Goal: Task Accomplishment & Management: Manage account settings

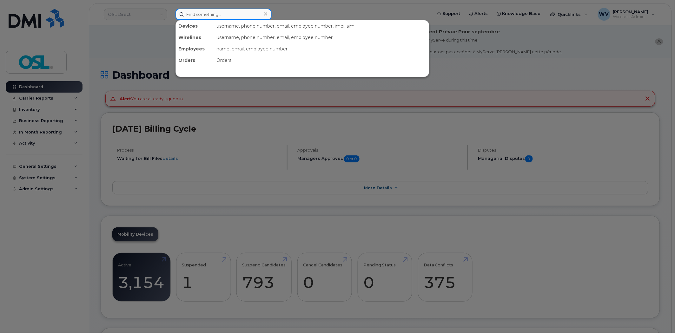
click at [204, 17] on input at bounding box center [223, 14] width 96 height 11
paste input "6473267972"
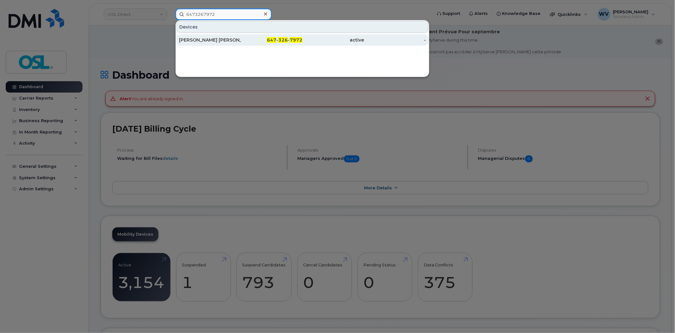
type input "6473267972"
click at [220, 39] on div "[PERSON_NAME] [PERSON_NAME]" at bounding box center [210, 40] width 62 height 6
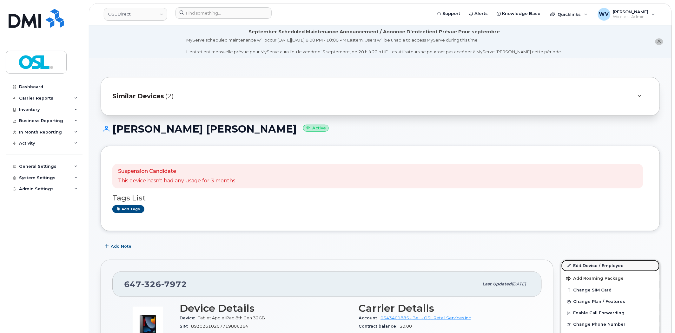
click at [580, 262] on link "Edit Device / Employee" at bounding box center [610, 265] width 98 height 11
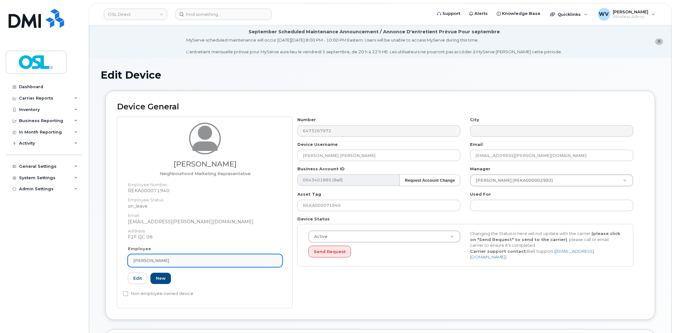
click at [181, 261] on div "Marie-Eve Goupil" at bounding box center [205, 261] width 144 height 6
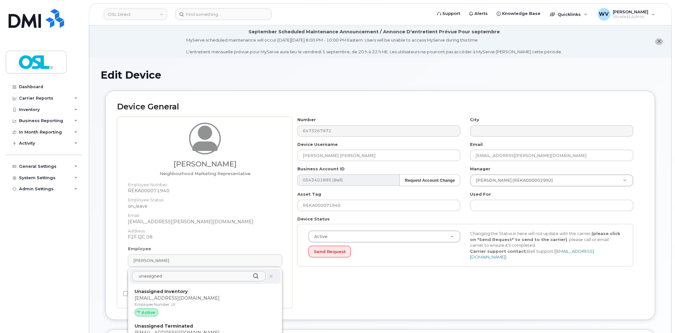
type input "unassigned"
click at [198, 285] on div "unassigned Unassigned Inventory support@osldirect.com Employee Number: UI Activ…" at bounding box center [205, 312] width 154 height 91
click at [201, 293] on p "Unassigned Inventory" at bounding box center [205, 291] width 141 height 7
type input "UI"
type input "Unassigned Inventory"
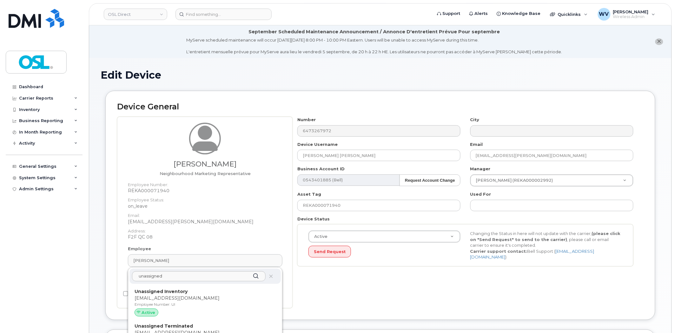
type input "support@osldirect.com"
type input "4724252"
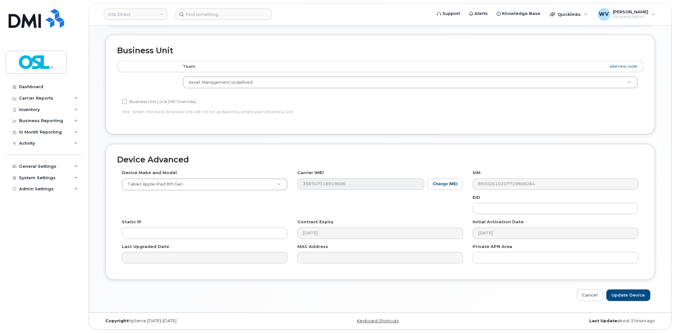
scroll to position [275, 0]
click at [636, 292] on input "Update Device" at bounding box center [628, 296] width 44 height 12
type input "Saving..."
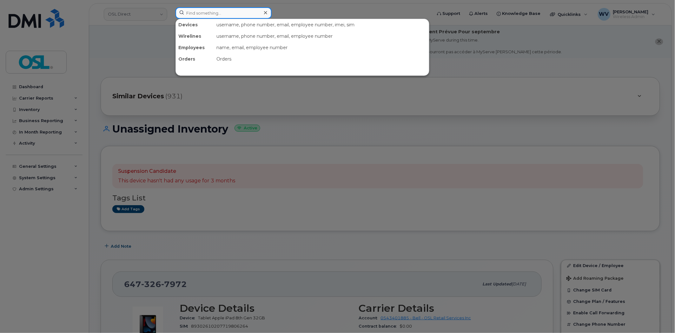
click at [223, 15] on input at bounding box center [223, 12] width 96 height 11
paste input "4185632761"
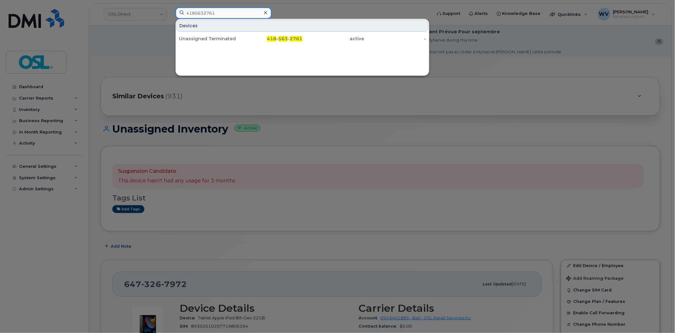
type input "4185632761"
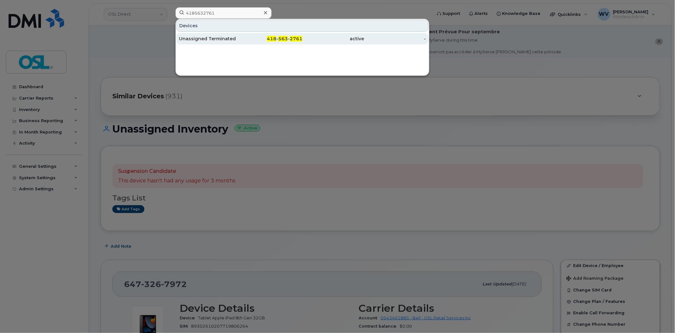
drag, startPoint x: 219, startPoint y: 43, endPoint x: 360, endPoint y: 41, distance: 141.5
click at [218, 42] on div "Unassigned Terminated" at bounding box center [210, 39] width 62 height 6
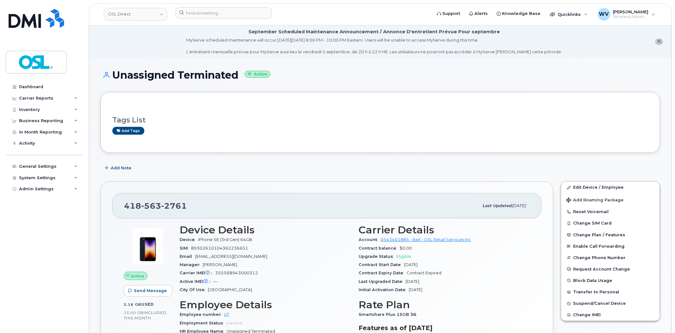
click at [168, 207] on span "2761" at bounding box center [174, 206] width 26 height 10
copy span "418 563 2761"
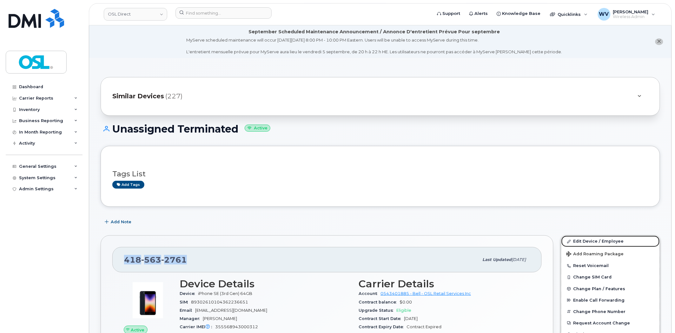
drag, startPoint x: 576, startPoint y: 240, endPoint x: 418, endPoint y: 3, distance: 284.7
click at [576, 240] on link "Edit Device / Employee" at bounding box center [610, 241] width 98 height 11
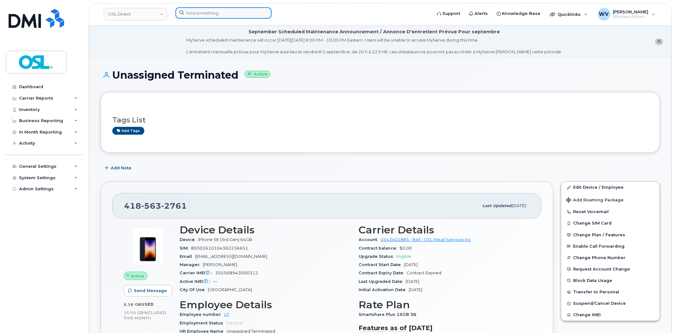
click at [223, 18] on input at bounding box center [223, 12] width 96 height 11
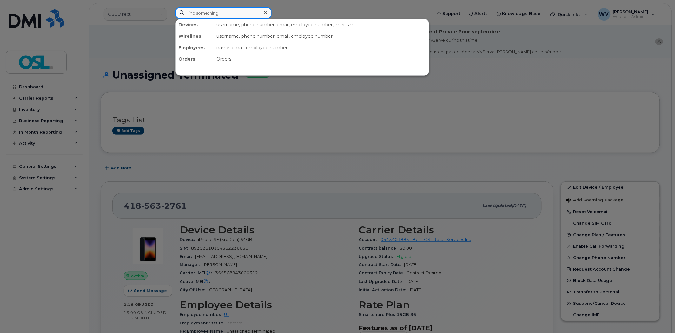
paste input "4169382048"
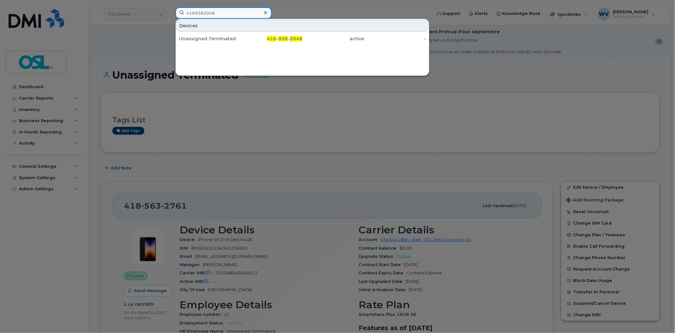
type input "4169382048"
drag, startPoint x: 229, startPoint y: 36, endPoint x: 260, endPoint y: 55, distance: 36.0
click at [230, 37] on div "Unassigned Terminated" at bounding box center [210, 39] width 62 height 6
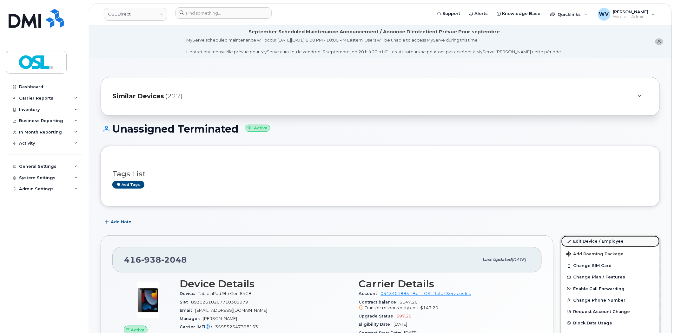
click at [613, 236] on link "Edit Device / Employee" at bounding box center [610, 241] width 98 height 11
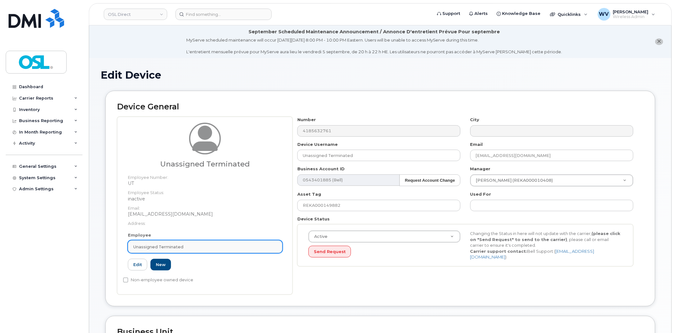
click at [199, 246] on div "Unassigned Terminated" at bounding box center [205, 247] width 144 height 6
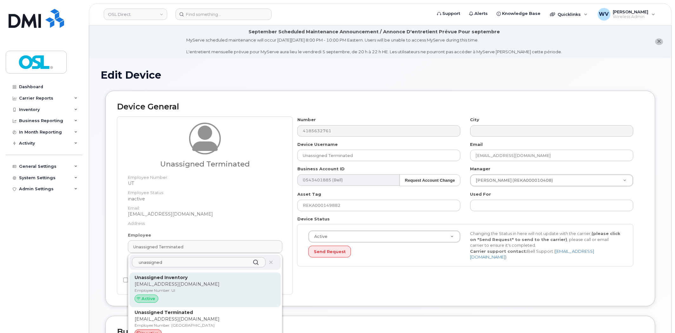
type input "unassigned"
click at [186, 280] on p "Unassigned Inventory" at bounding box center [205, 277] width 141 height 7
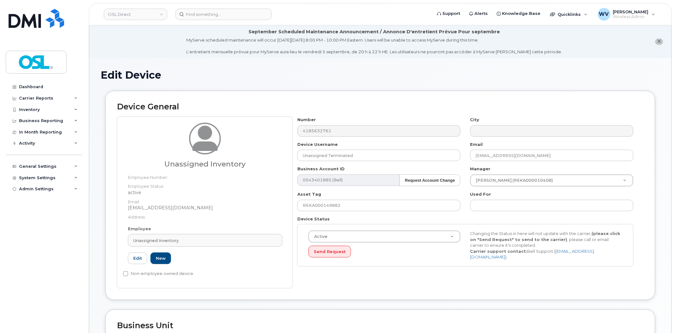
type input "UI"
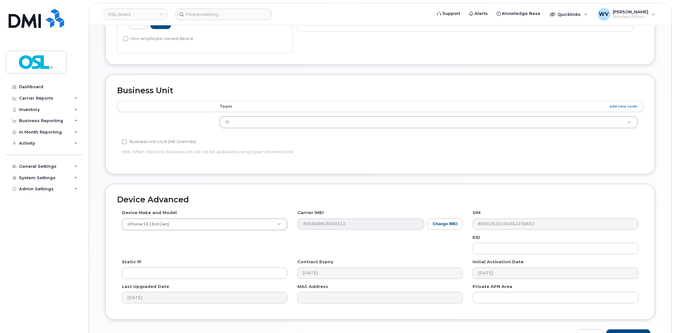
scroll to position [275, 0]
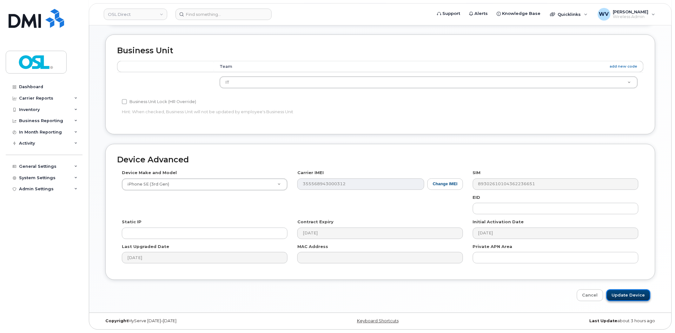
click at [633, 300] on input "Update Device" at bounding box center [628, 296] width 44 height 12
type input "Saving..."
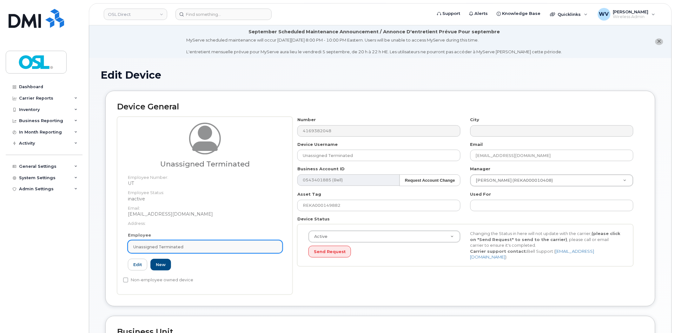
click at [184, 248] on div "Unassigned Terminated" at bounding box center [205, 247] width 144 height 6
paste input "unassigned"
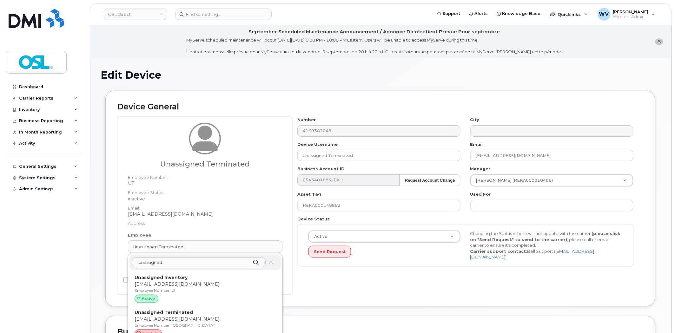
type input "unassigned"
click at [189, 270] on div "unassigned Unassigned Inventory support@osldirect.com Employee Number: UI Activ…" at bounding box center [205, 298] width 154 height 91
drag, startPoint x: 193, startPoint y: 275, endPoint x: 370, endPoint y: 39, distance: 295.1
click at [193, 275] on p "Unassigned Inventory" at bounding box center [205, 277] width 141 height 7
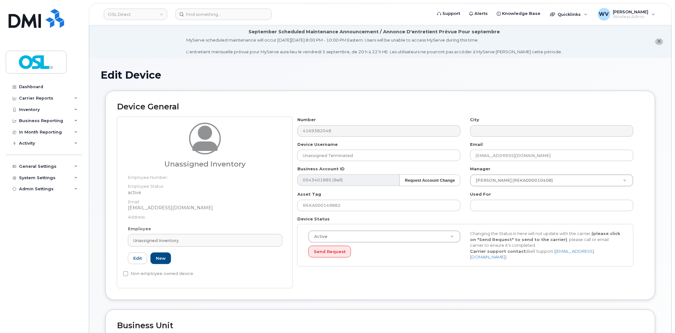
type input "UI"
type input "Unassigned Inventory"
type input "[EMAIL_ADDRESS][DOMAIN_NAME]"
type input "4724252"
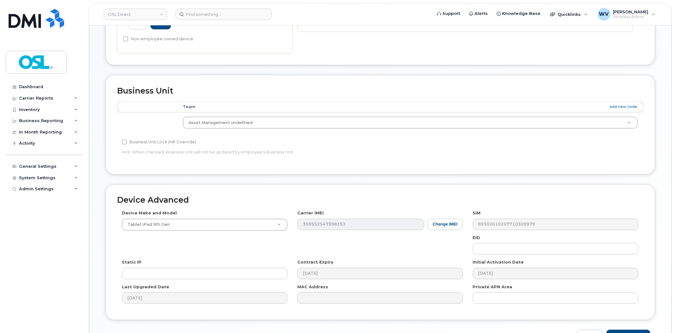
scroll to position [275, 0]
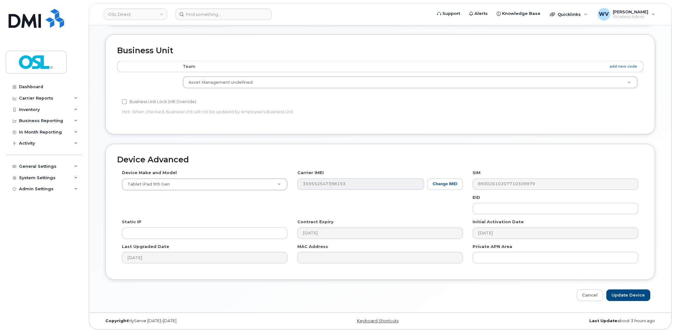
click at [622, 289] on div "Device Advanced Device Make and Model Tablet iPad 9th Gen Android TCL 502 Watch…" at bounding box center [380, 223] width 559 height 158
click at [623, 293] on input "Update Device" at bounding box center [628, 296] width 44 height 12
type input "Saving..."
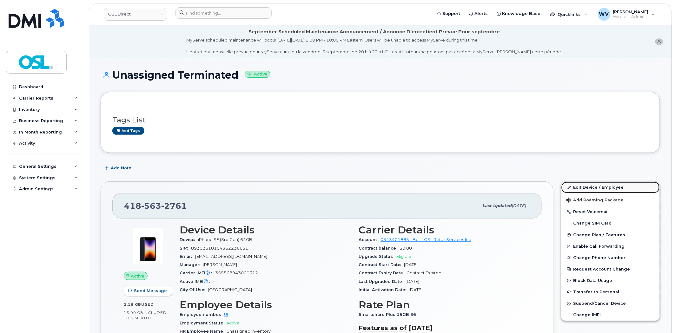
click at [627, 189] on link "Edit Device / Employee" at bounding box center [610, 187] width 98 height 11
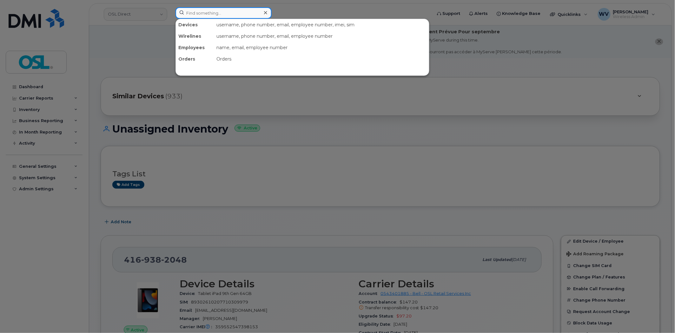
click at [212, 15] on input at bounding box center [223, 12] width 96 height 11
paste input "5064787582"
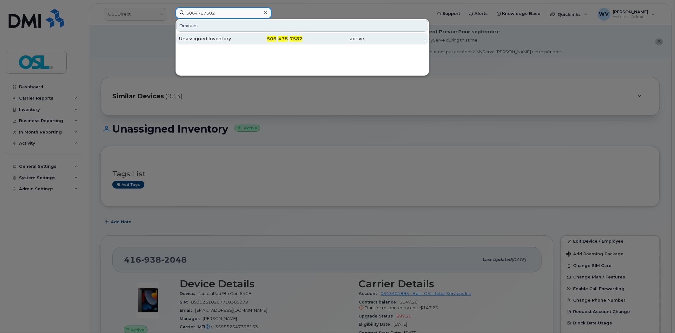
type input "5064787582"
click at [222, 37] on div "Unassigned Inventory" at bounding box center [210, 39] width 62 height 6
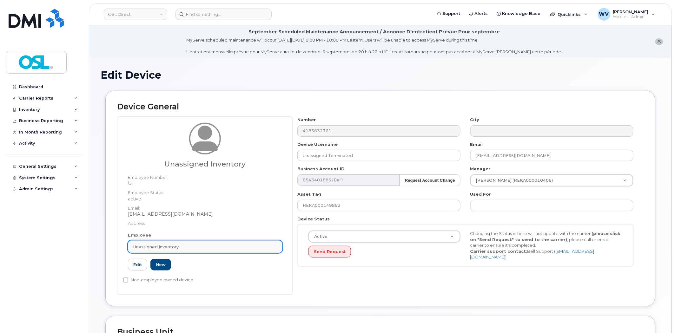
click at [176, 248] on span "Unassigned Inventory" at bounding box center [155, 247] width 45 height 6
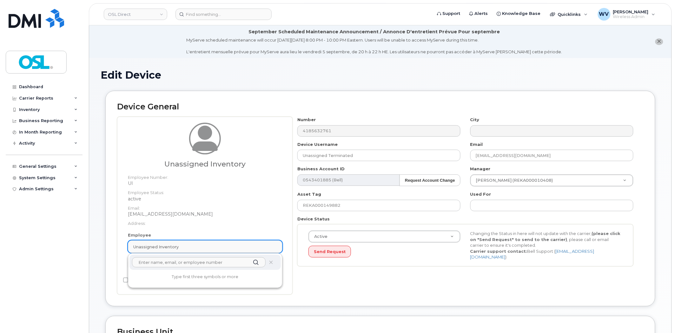
paste input "unassigned"
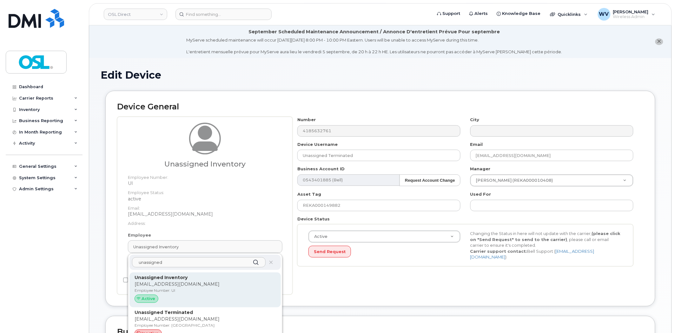
type input "unassigned"
click at [183, 278] on strong "Unassigned Inventory" at bounding box center [161, 278] width 53 height 6
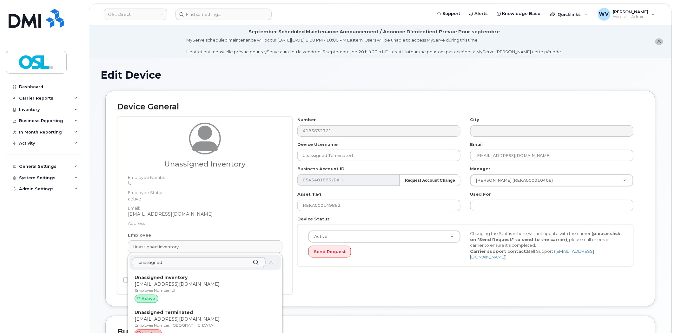
type input "Unassigned Inventory"
type input "[EMAIL_ADDRESS][DOMAIN_NAME]"
type input "4724252"
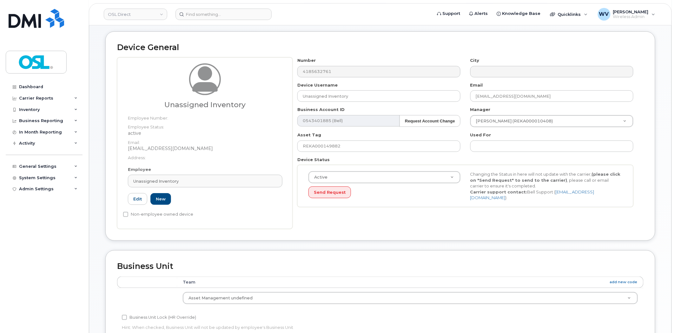
scroll to position [275, 0]
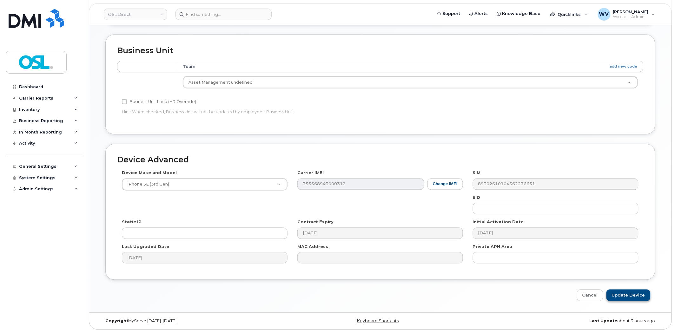
click at [634, 288] on div "Device Advanced Device Make and Model iPhone SE (3rd Gen) Android TCL 502 Watch…" at bounding box center [380, 223] width 559 height 158
click at [634, 291] on input "Update Device" at bounding box center [628, 296] width 44 height 12
type input "Saving..."
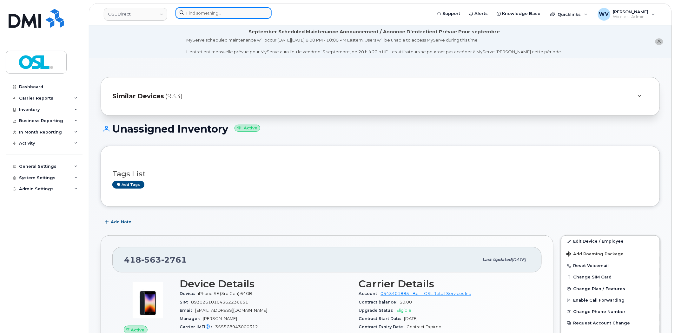
click at [201, 12] on input at bounding box center [223, 12] width 96 height 11
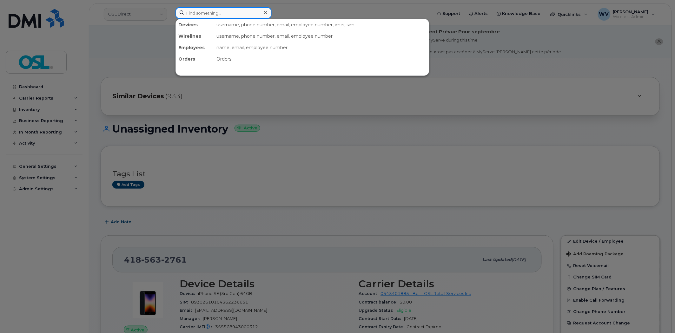
paste input "5142343256"
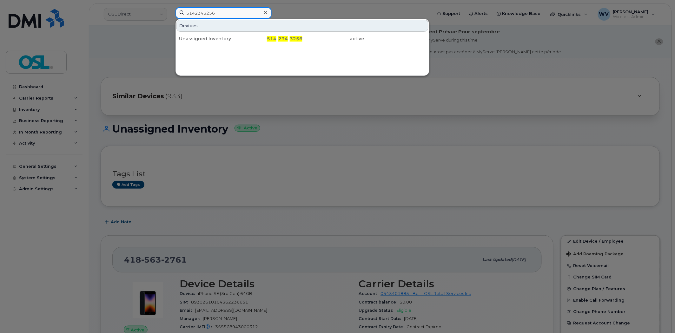
type input "5142343256"
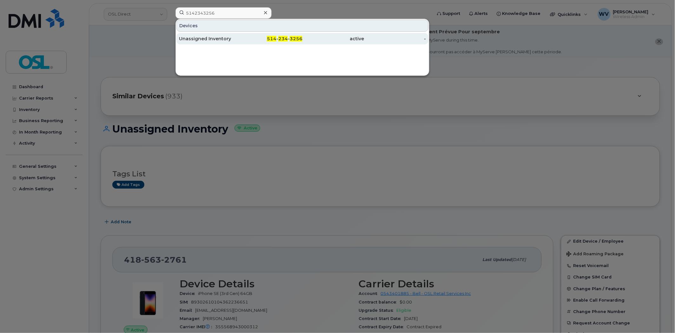
drag, startPoint x: 217, startPoint y: 43, endPoint x: 242, endPoint y: 38, distance: 25.9
click at [214, 40] on div "Unassigned Inventory" at bounding box center [210, 39] width 62 height 6
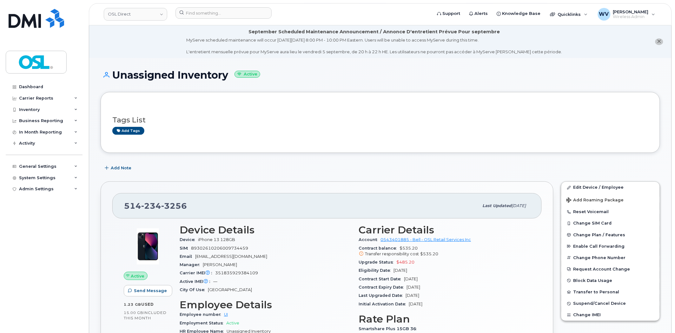
click at [161, 208] on span "234" at bounding box center [174, 206] width 26 height 10
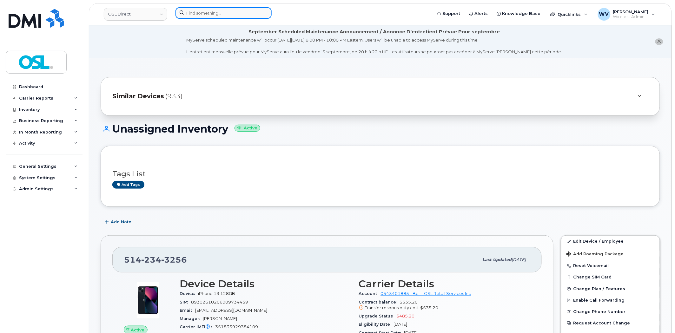
click at [234, 16] on input at bounding box center [223, 12] width 96 height 11
paste input "5147729758"
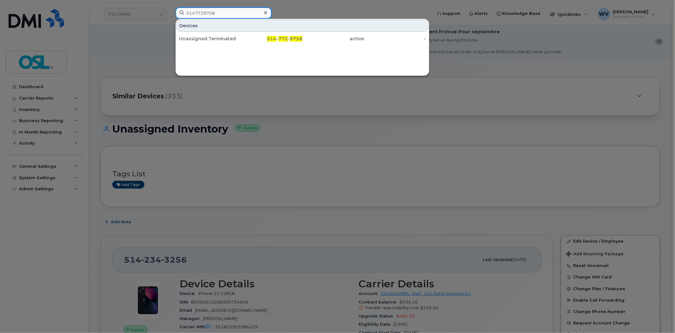
type input "5147729758"
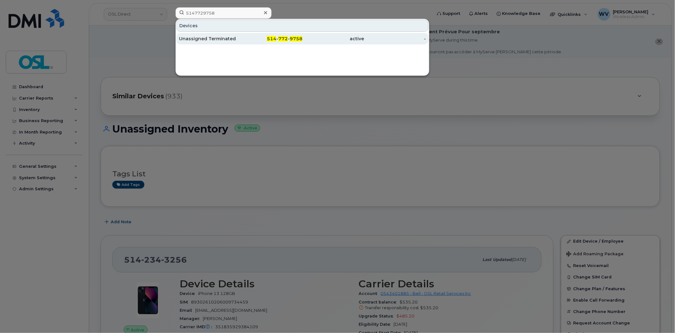
click at [226, 40] on div "Unassigned Terminated" at bounding box center [210, 39] width 62 height 6
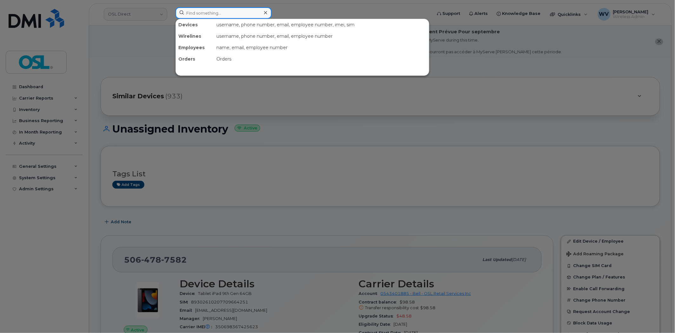
click at [241, 14] on input at bounding box center [223, 12] width 96 height 11
paste input "4165406719"
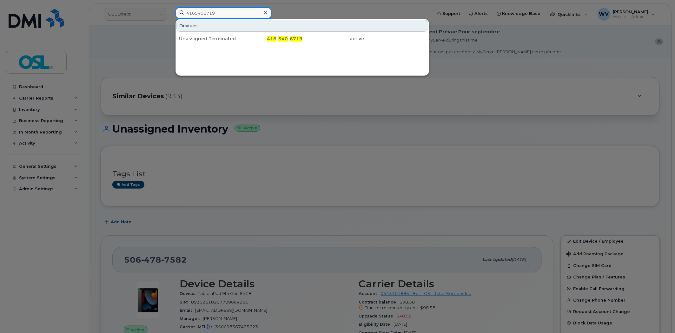
type input "4165406719"
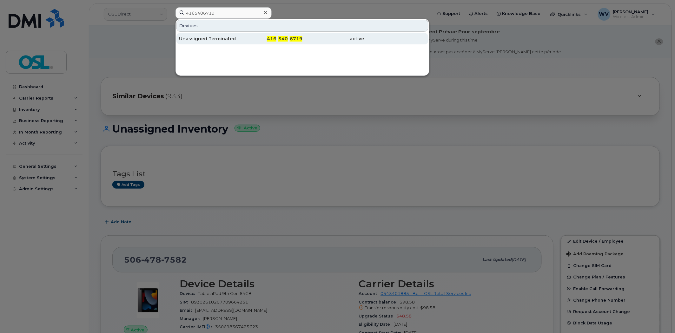
click at [234, 36] on div "Unassigned Terminated" at bounding box center [210, 39] width 62 height 6
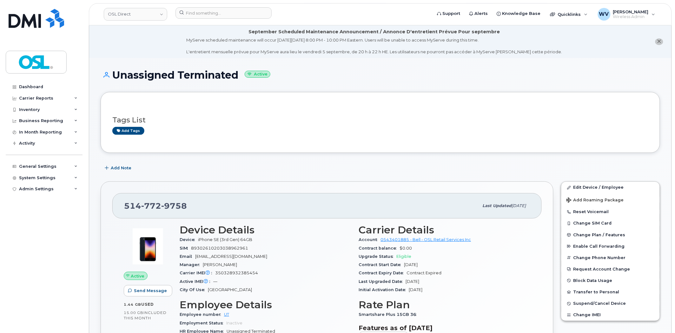
click at [161, 210] on span "772" at bounding box center [174, 206] width 26 height 10
copy span "514 772 9758"
click at [571, 135] on div "Add tags" at bounding box center [377, 131] width 531 height 8
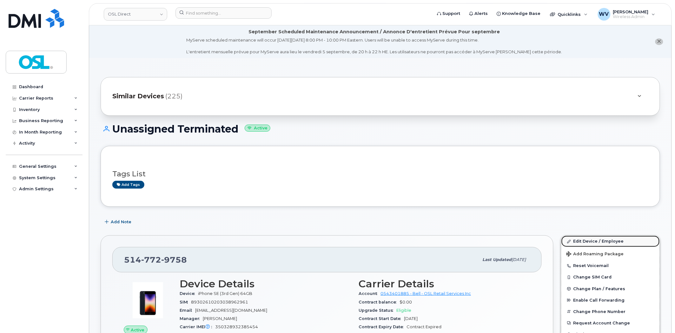
click at [585, 238] on link "Edit Device / Employee" at bounding box center [610, 241] width 98 height 11
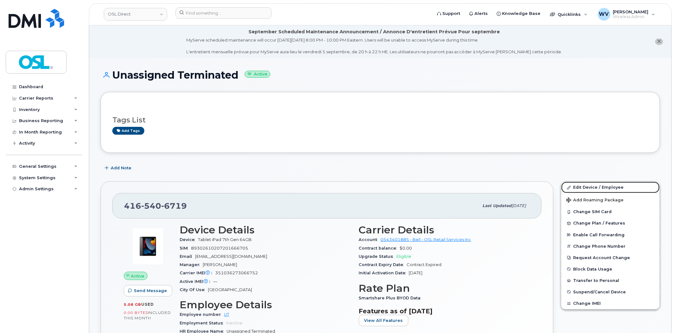
drag, startPoint x: 578, startPoint y: 183, endPoint x: 570, endPoint y: 177, distance: 10.1
click at [578, 183] on link "Edit Device / Employee" at bounding box center [610, 187] width 98 height 11
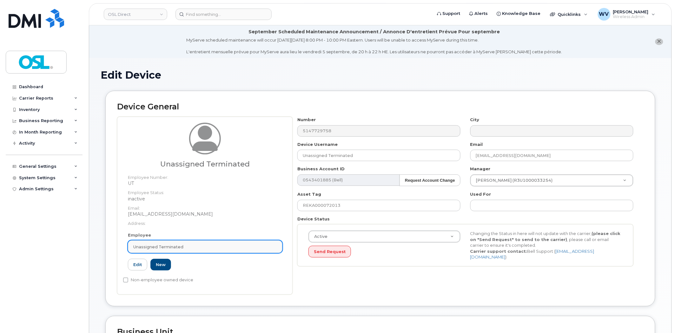
click at [205, 247] on div "Unassigned Terminated" at bounding box center [205, 247] width 144 height 6
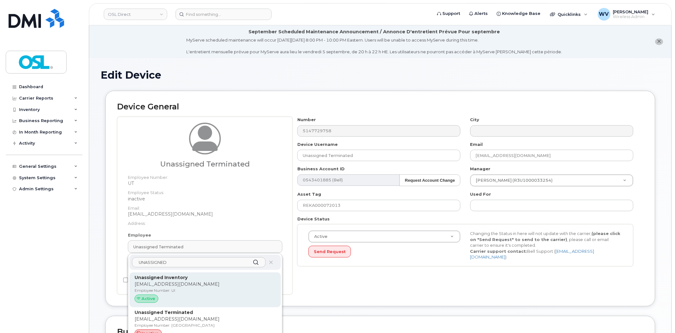
type input "UNASSIGNED"
click at [199, 286] on p "support@osldirect.com" at bounding box center [205, 284] width 141 height 7
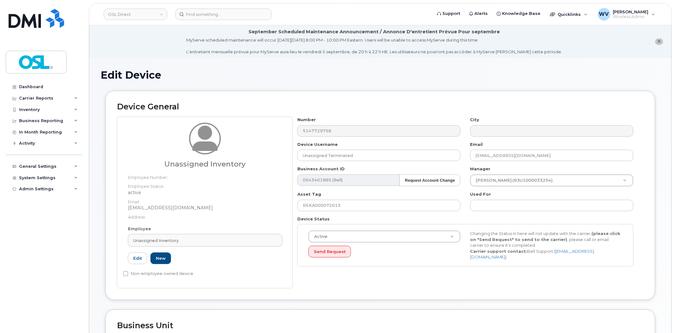
type input "UI"
type input "Unassigned Inventory"
type input "[EMAIL_ADDRESS][DOMAIN_NAME]"
type input "4724252"
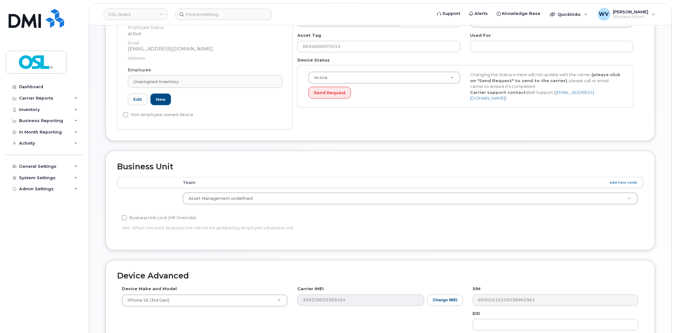
scroll to position [275, 0]
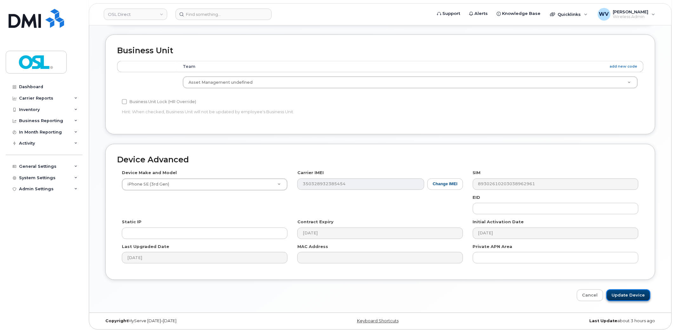
click at [636, 300] on input "Update Device" at bounding box center [628, 296] width 44 height 12
type input "Saving..."
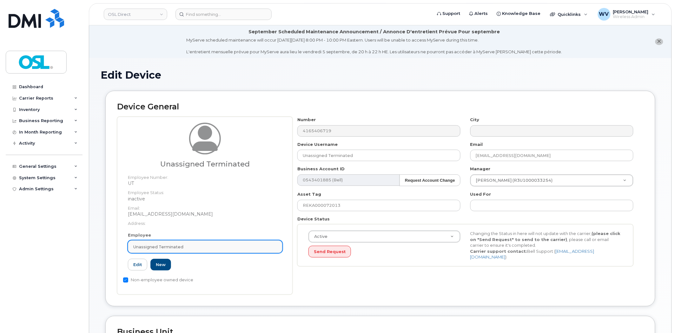
click at [218, 248] on div "Unassigned Terminated" at bounding box center [205, 247] width 144 height 6
paste input "UNASSIGNED"
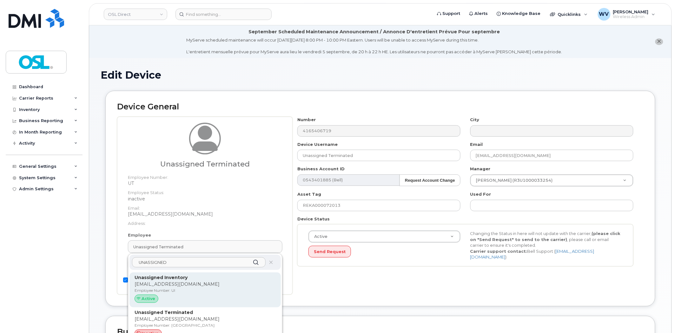
type input "UNASSIGNED"
click at [204, 278] on p "Unassigned Inventory" at bounding box center [205, 277] width 141 height 7
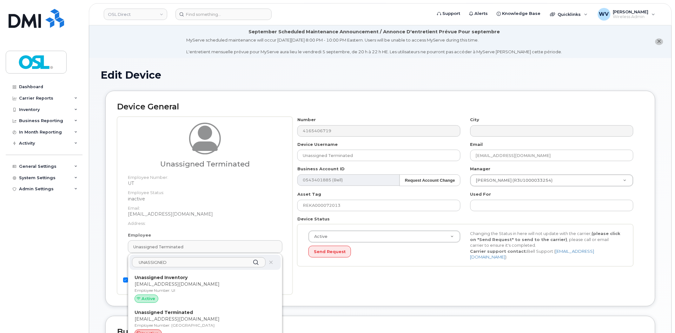
type input "UI"
type input "Unassigned Inventory"
type input "[EMAIL_ADDRESS][DOMAIN_NAME]"
type input "4724252"
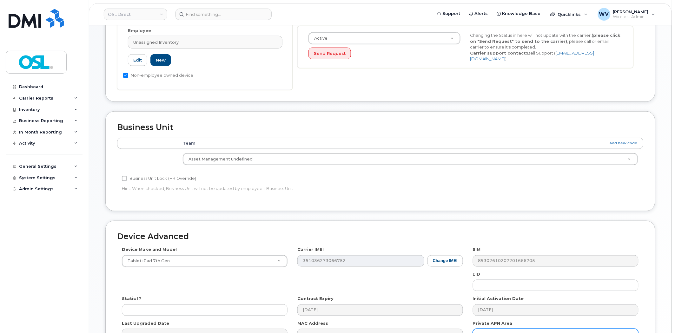
scroll to position [275, 0]
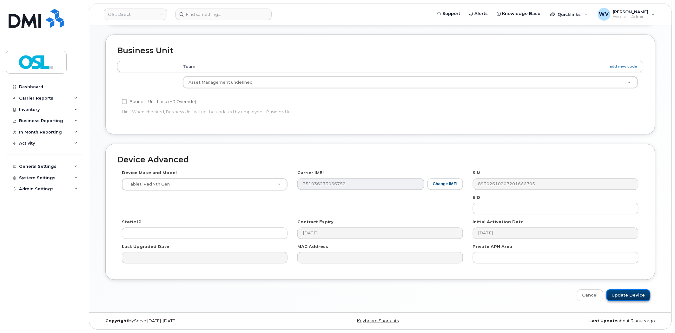
click at [626, 292] on input "Update Device" at bounding box center [628, 296] width 44 height 12
type input "Saving..."
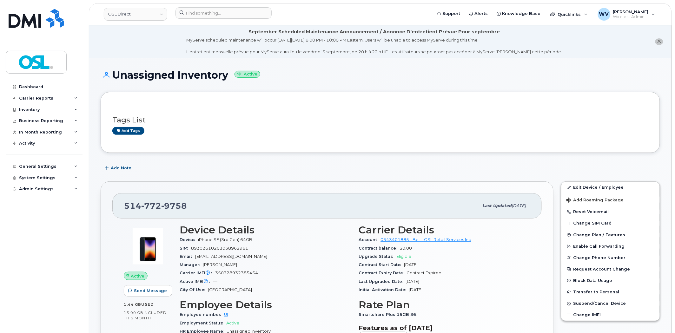
click at [161, 208] on span "772" at bounding box center [174, 206] width 26 height 10
copy span "514 772 9758"
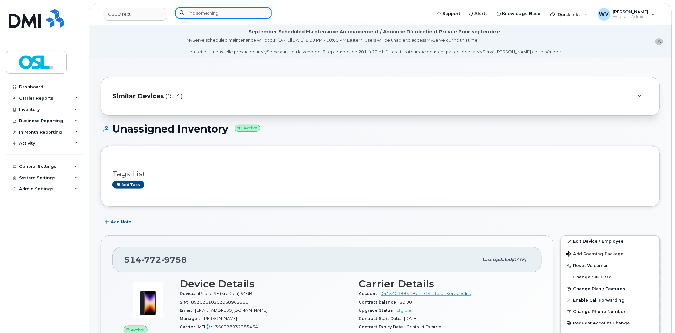
click at [240, 13] on input at bounding box center [223, 12] width 96 height 11
paste input "3435986493"
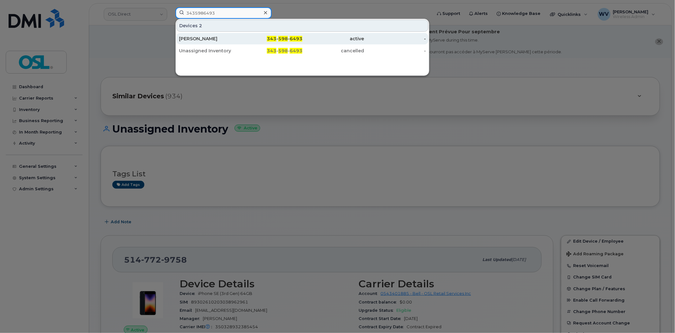
type input "3435986493"
click at [240, 37] on link "Anthony Yuen 343 - 598 - 6493 active -" at bounding box center [302, 38] width 252 height 11
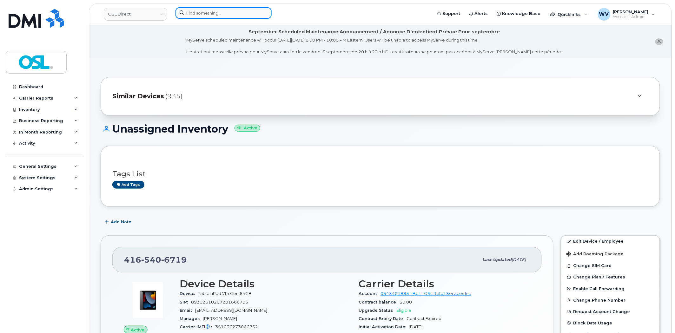
paste input "4164526152"
click at [230, 12] on input at bounding box center [223, 12] width 96 height 11
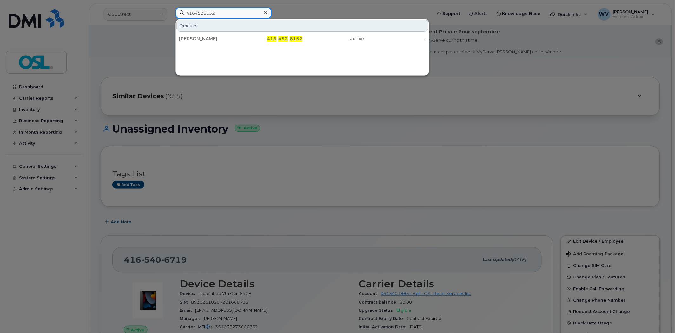
type input "4164526152"
drag, startPoint x: 227, startPoint y: 36, endPoint x: 296, endPoint y: 24, distance: 70.5
click at [227, 38] on div "[PERSON_NAME]" at bounding box center [210, 39] width 62 height 6
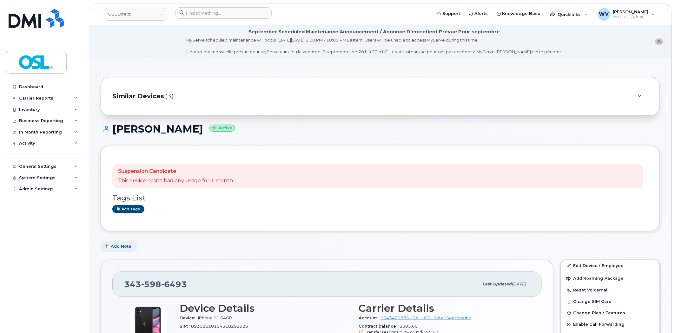
click at [126, 243] on span "Add Note" at bounding box center [121, 246] width 21 height 6
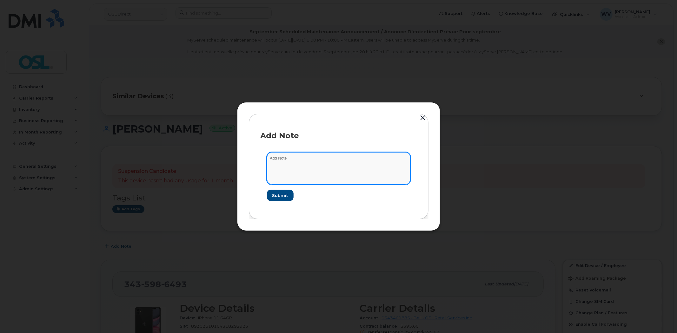
click at [369, 168] on textarea at bounding box center [338, 168] width 143 height 32
type textarea "l"
type textarea "LOA"
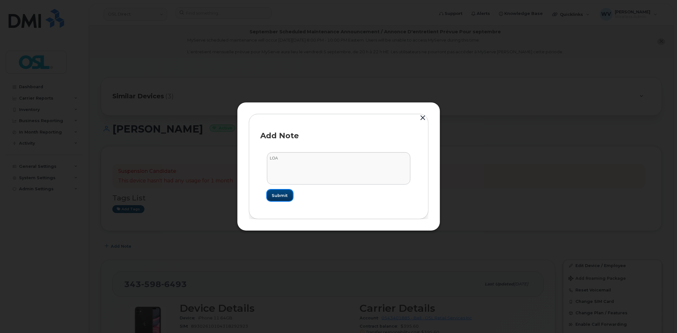
click at [277, 197] on span "Submit" at bounding box center [280, 196] width 16 height 6
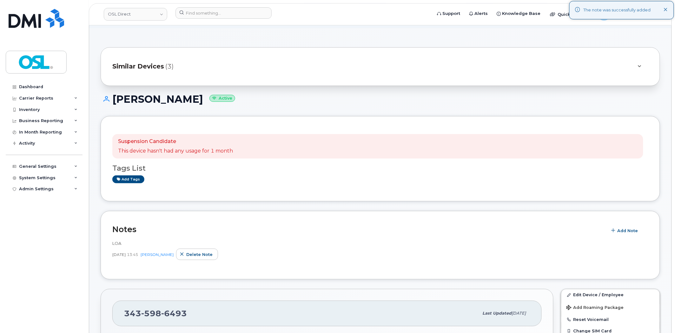
scroll to position [106, 0]
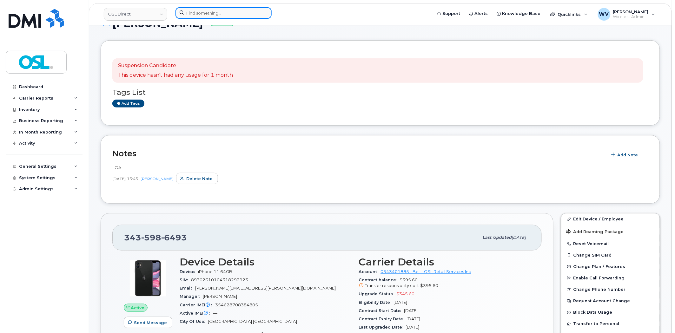
click at [227, 13] on input at bounding box center [223, 12] width 96 height 11
paste input "4165245322"
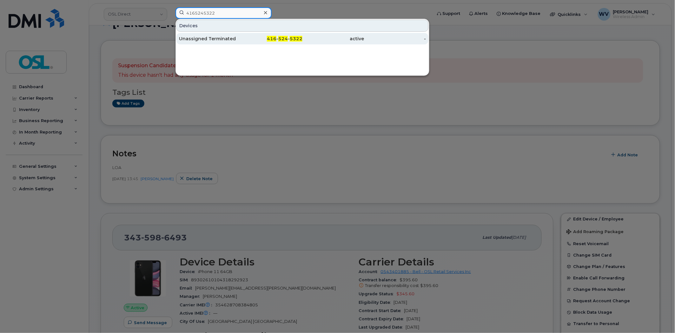
type input "4165245322"
click at [212, 37] on div "Unassigned Terminated" at bounding box center [210, 39] width 62 height 6
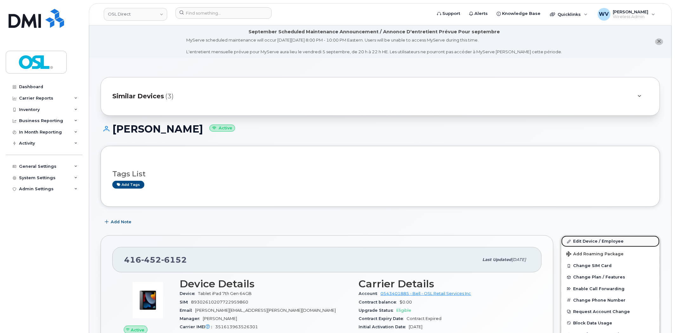
click at [603, 242] on link "Edit Device / Employee" at bounding box center [610, 241] width 98 height 11
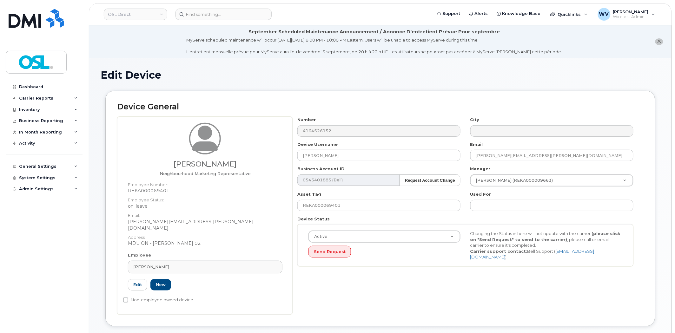
click at [208, 231] on dt "Address:" at bounding box center [205, 235] width 155 height 9
click at [210, 264] on div "[PERSON_NAME]" at bounding box center [205, 267] width 144 height 6
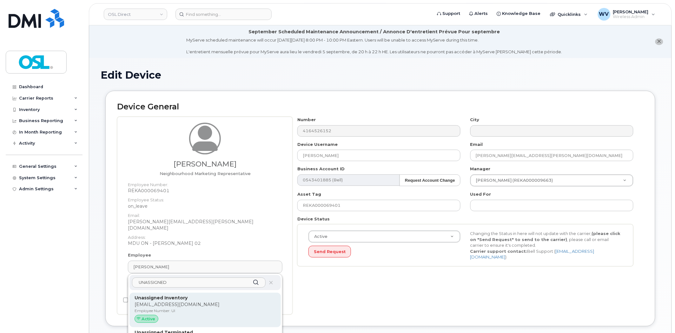
type input "UNASSIGNED"
click at [214, 293] on div "Unassigned Inventory support@osldirect.com Employee Number: UI Active" at bounding box center [204, 310] width 151 height 35
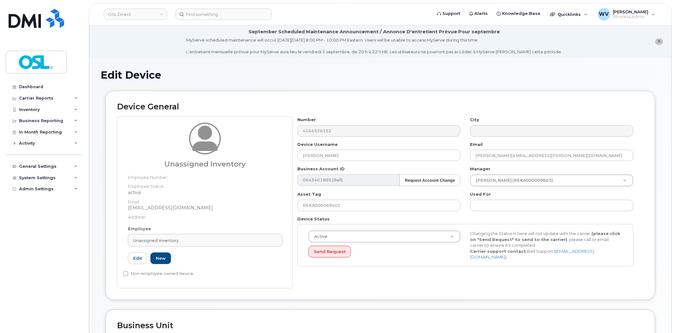
type input "Unassigned Inventory"
type input "support@osldirect.com"
type input "4724252"
type input "UI"
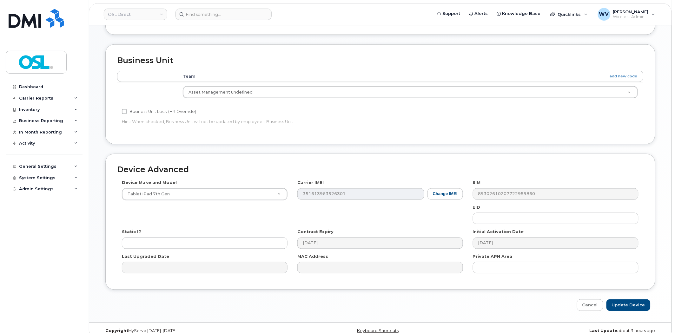
scroll to position [275, 0]
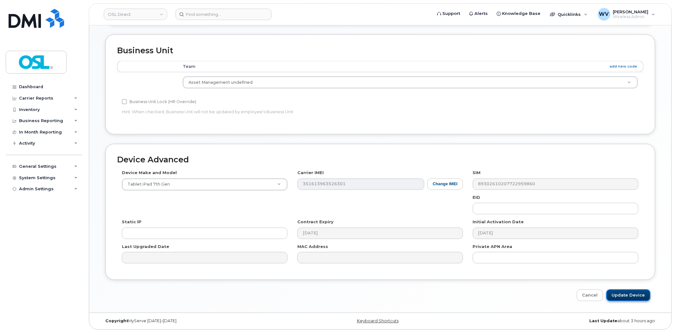
click at [634, 301] on input "Update Device" at bounding box center [628, 296] width 44 height 12
type input "Saving..."
click at [633, 299] on div "Cancel Saving..." at bounding box center [380, 296] width 550 height 12
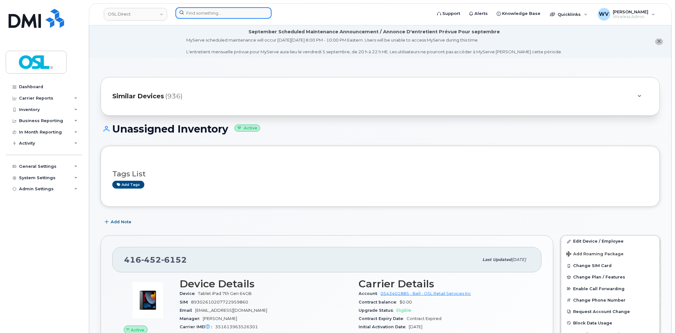
click at [221, 13] on input at bounding box center [223, 12] width 96 height 11
paste input "4164329843"
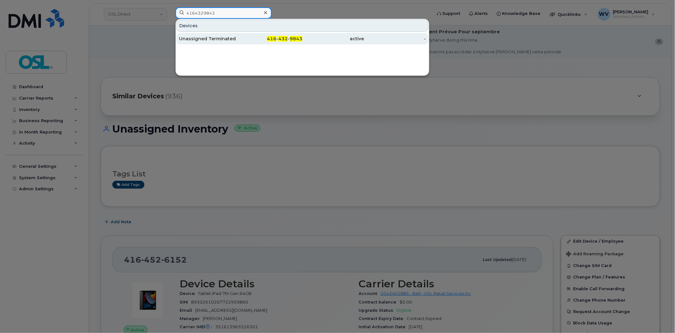
type input "4164329843"
click at [222, 38] on div "Unassigned Terminated" at bounding box center [210, 39] width 62 height 6
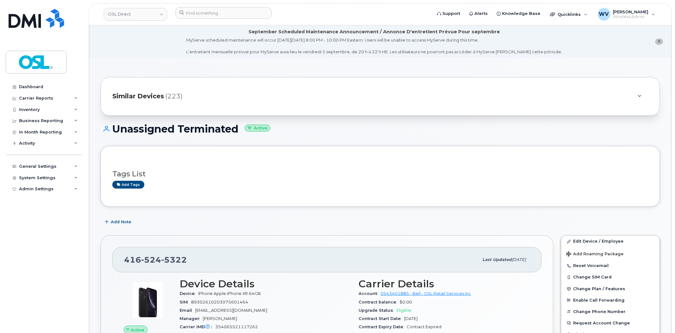
click at [173, 257] on span "5322" at bounding box center [174, 260] width 26 height 10
copy span "[PHONE_NUMBER]"
click at [579, 239] on link "Edit Device / Employee" at bounding box center [610, 241] width 98 height 11
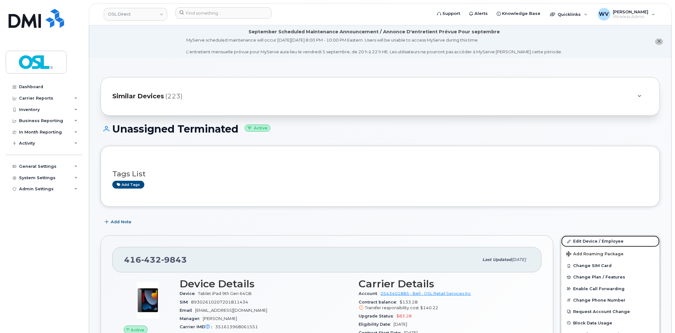
click at [587, 241] on link "Edit Device / Employee" at bounding box center [610, 241] width 98 height 11
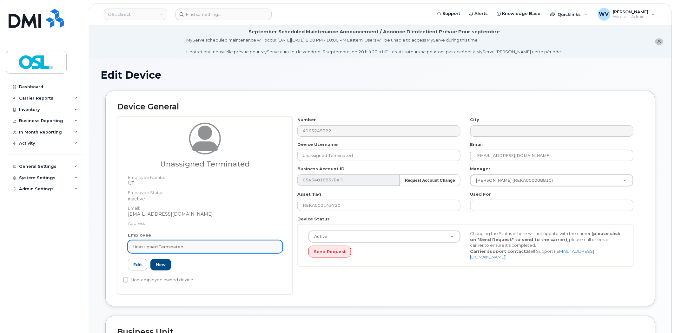
click at [188, 251] on link "Unassigned Terminated" at bounding box center [205, 246] width 155 height 13
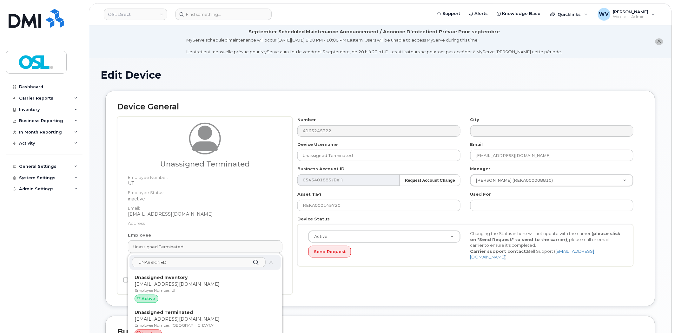
type input "UNASSIGNED"
click at [176, 277] on strong "Unassigned Inventory" at bounding box center [161, 278] width 53 height 6
type input "UI"
type input "Unassigned Inventory"
type input "[EMAIL_ADDRESS][DOMAIN_NAME]"
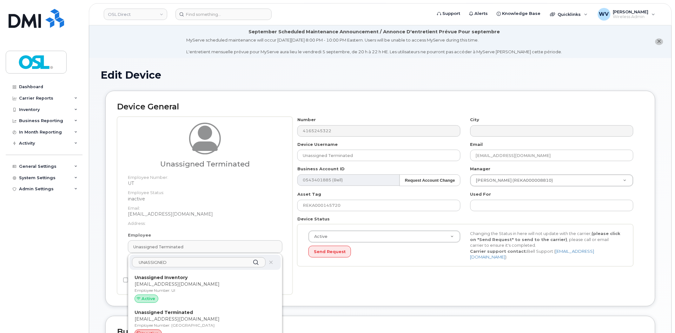
type input "4724252"
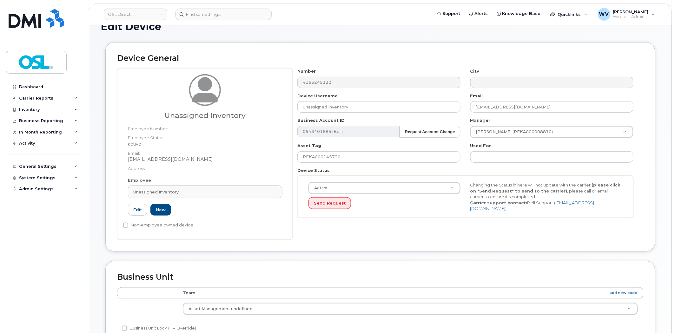
scroll to position [275, 0]
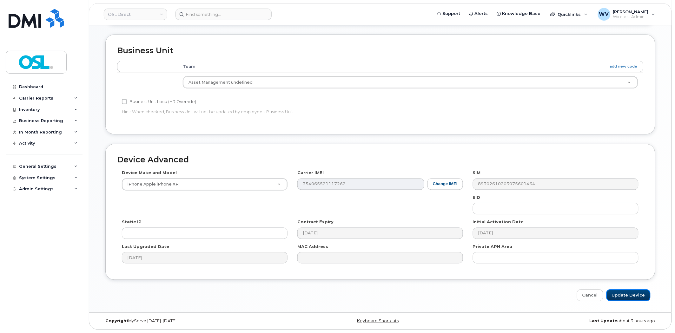
click at [634, 297] on input "Update Device" at bounding box center [628, 296] width 44 height 12
type input "Saving..."
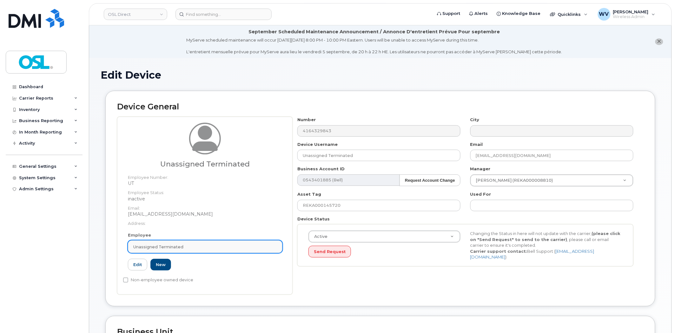
click at [195, 246] on div "Unassigned Terminated" at bounding box center [205, 247] width 144 height 6
paste input "UNASSIGNED"
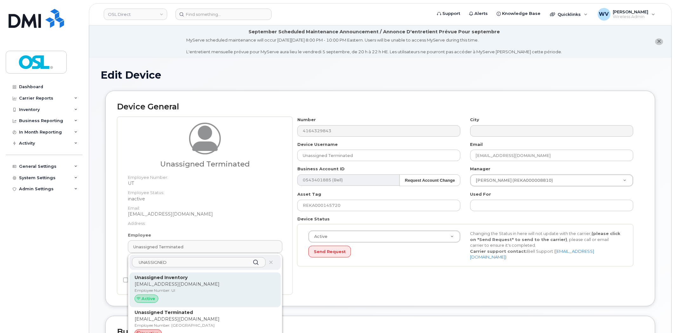
type input "UNASSIGNED"
click at [184, 284] on p "[EMAIL_ADDRESS][DOMAIN_NAME]" at bounding box center [205, 284] width 141 height 7
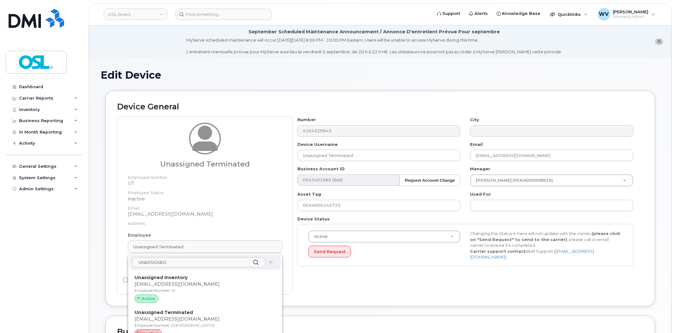
type input "UI"
type input "Unassigned Inventory"
type input "[EMAIL_ADDRESS][DOMAIN_NAME]"
type input "4724252"
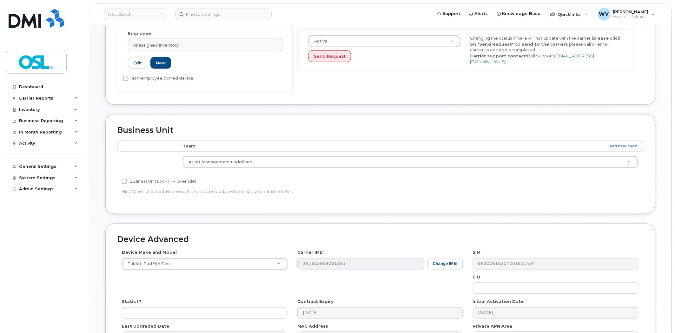
scroll to position [247, 0]
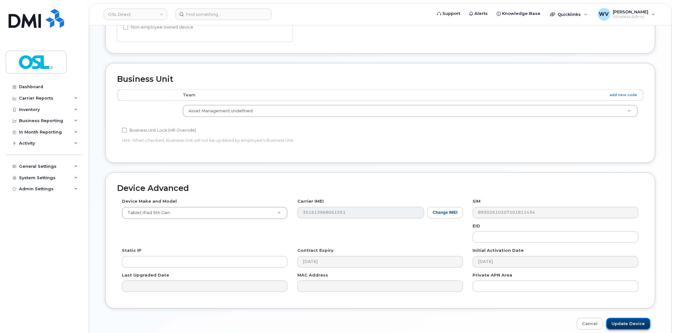
click at [626, 326] on input "Update Device" at bounding box center [628, 324] width 44 height 12
type input "Saving..."
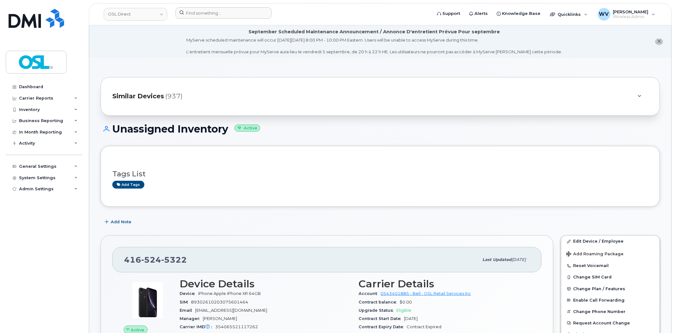
click at [236, 19] on div at bounding box center [301, 14] width 262 height 14
click at [235, 16] on input at bounding box center [223, 12] width 96 height 11
paste input "3435420268"
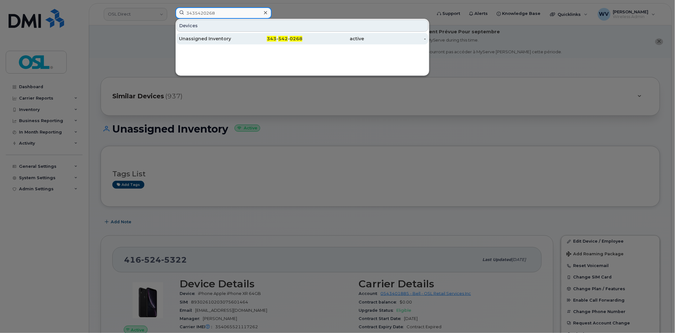
type input "3435420268"
click at [228, 36] on div "Unassigned Inventory" at bounding box center [210, 39] width 62 height 6
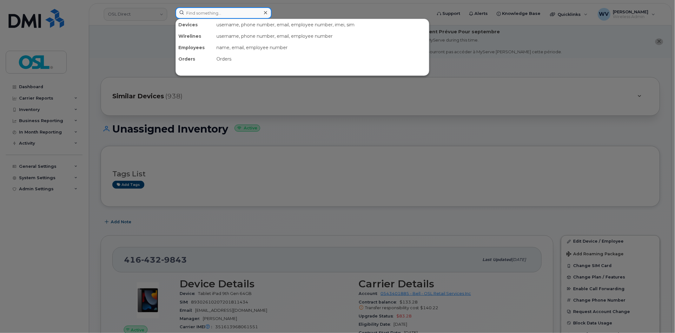
click at [248, 13] on input at bounding box center [223, 12] width 96 height 11
paste input "6473817794"
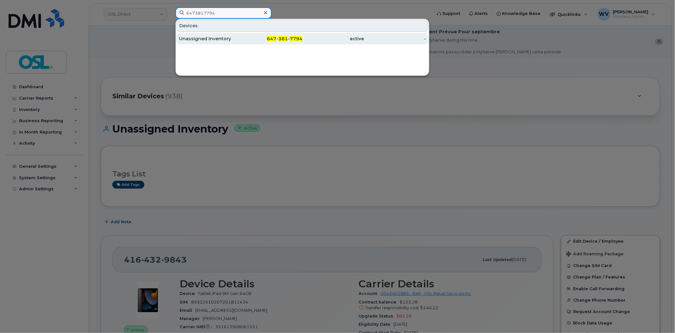
type input "6473817794"
click at [221, 42] on div "Unassigned Inventory" at bounding box center [210, 39] width 62 height 6
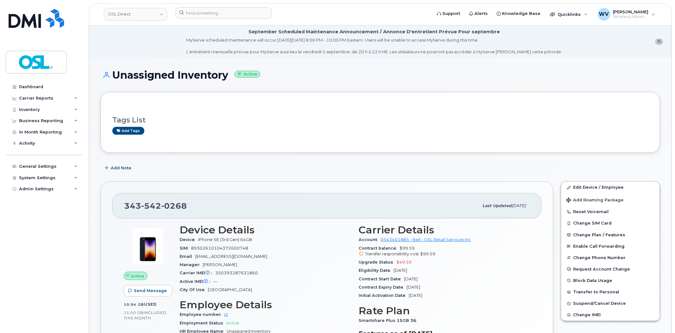
click at [161, 204] on span "542" at bounding box center [174, 206] width 26 height 10
copy span "343 542 0268"
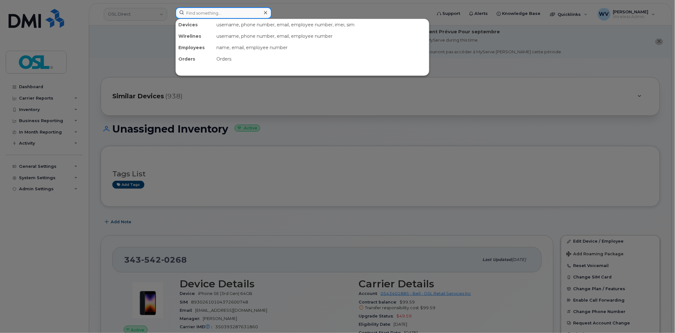
click at [220, 12] on input at bounding box center [223, 12] width 96 height 11
paste input "4383412120"
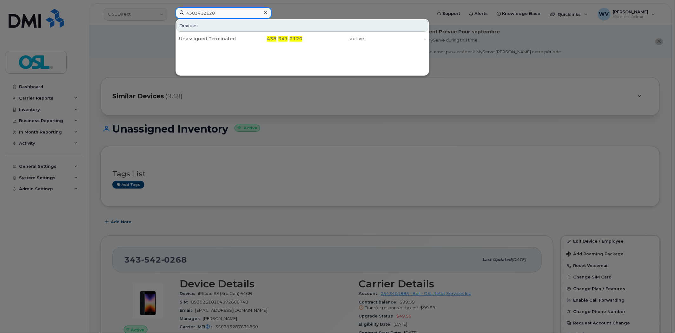
type input "4383412120"
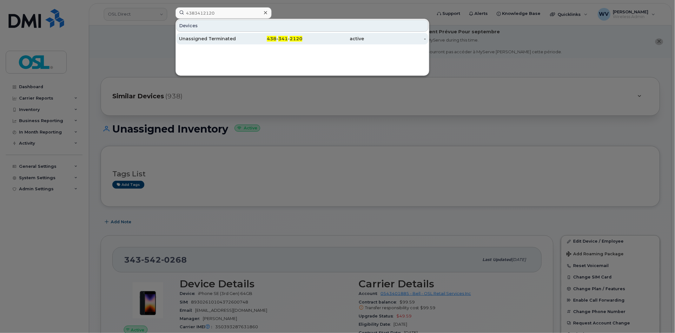
click at [223, 36] on div "Unassigned Terminated" at bounding box center [210, 39] width 62 height 6
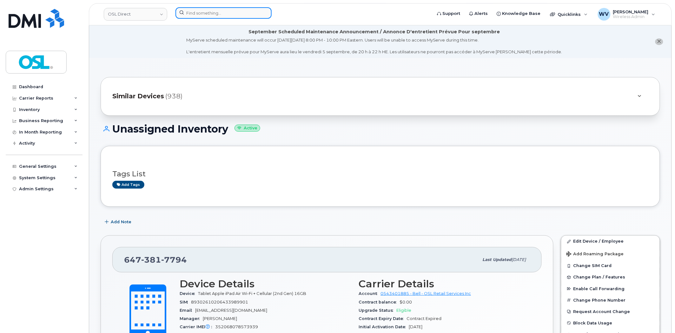
click at [217, 11] on input at bounding box center [223, 12] width 96 height 11
paste input "6472215737"
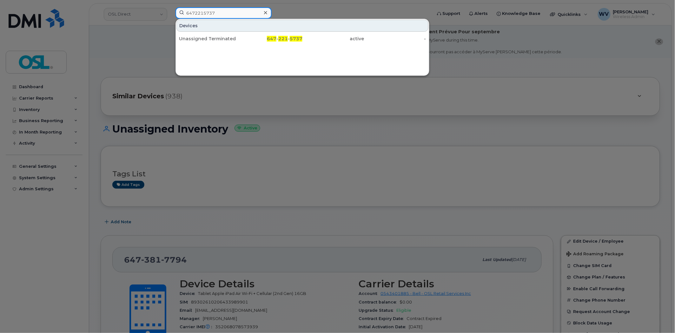
type input "6472215737"
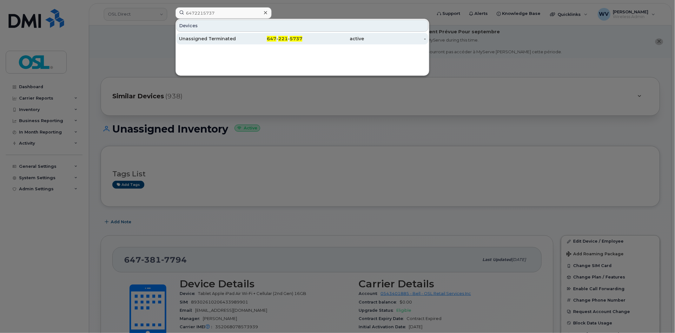
click at [241, 34] on div "Unassigned Terminated" at bounding box center [272, 38] width 62 height 11
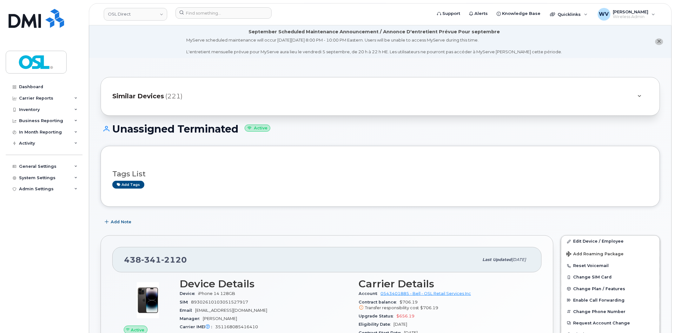
click at [161, 257] on span "341" at bounding box center [174, 260] width 26 height 10
copy span "438 341 2120"
drag, startPoint x: 577, startPoint y: 240, endPoint x: 510, endPoint y: 15, distance: 235.5
click at [577, 240] on link "Edit Device / Employee" at bounding box center [610, 241] width 98 height 11
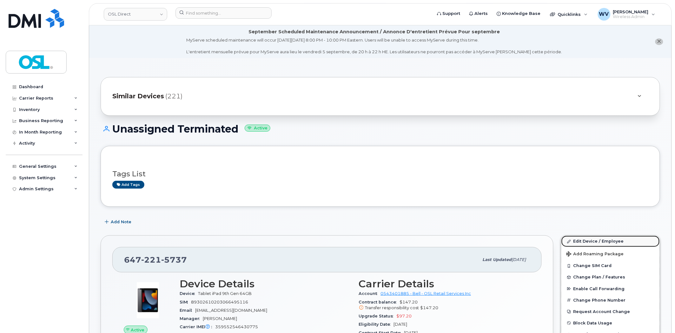
click at [596, 241] on link "Edit Device / Employee" at bounding box center [610, 241] width 98 height 11
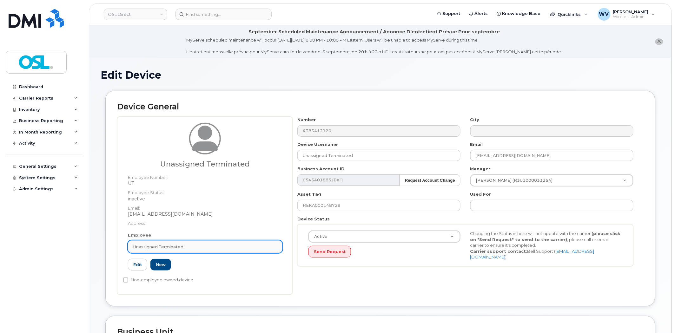
click at [230, 246] on div "Unassigned Terminated" at bounding box center [205, 247] width 144 height 6
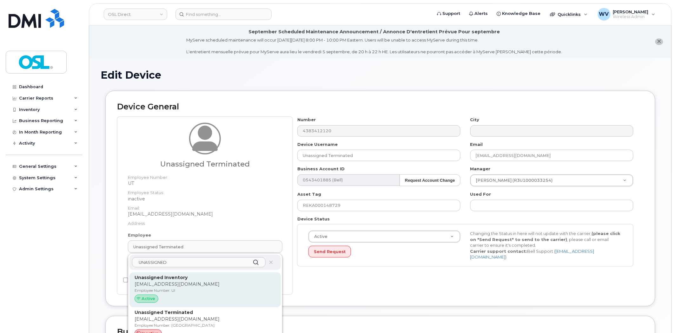
type input "UNASSIGNED"
click at [206, 290] on p "Employee Number: UI" at bounding box center [205, 291] width 141 height 6
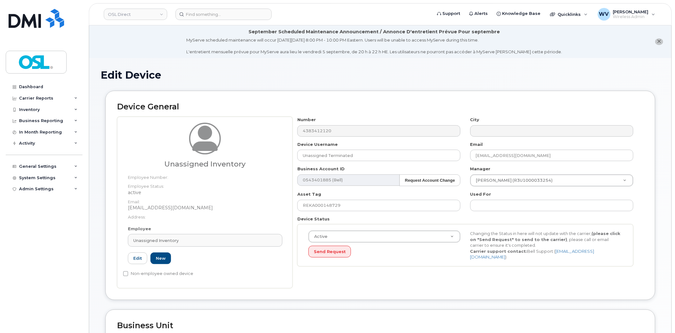
type input "UI"
type input "Unassigned Inventory"
type input "[EMAIL_ADDRESS][DOMAIN_NAME]"
type input "4724252"
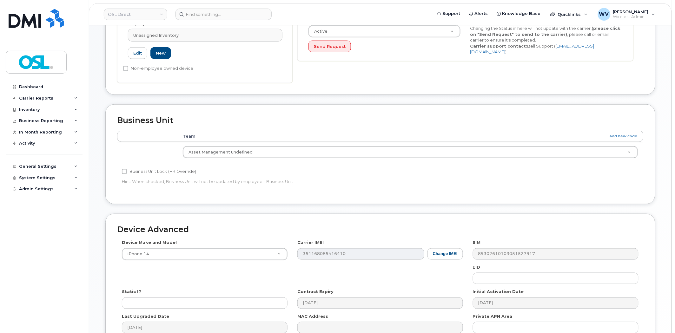
scroll to position [247, 0]
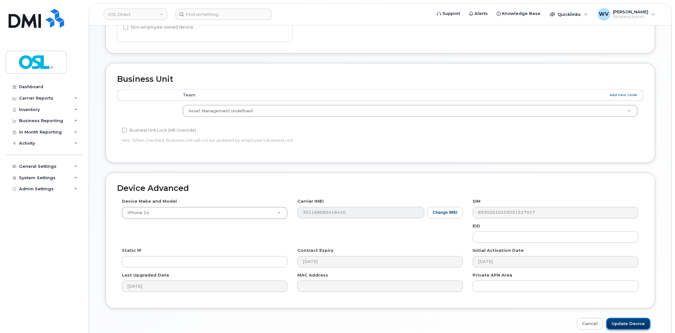
click at [633, 328] on input "Update Device" at bounding box center [628, 324] width 44 height 12
type input "Saving..."
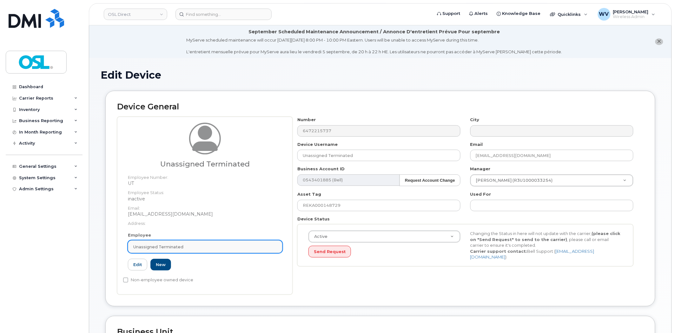
click at [229, 247] on div "Unassigned Terminated" at bounding box center [205, 247] width 144 height 6
paste input "UNASSIGNED"
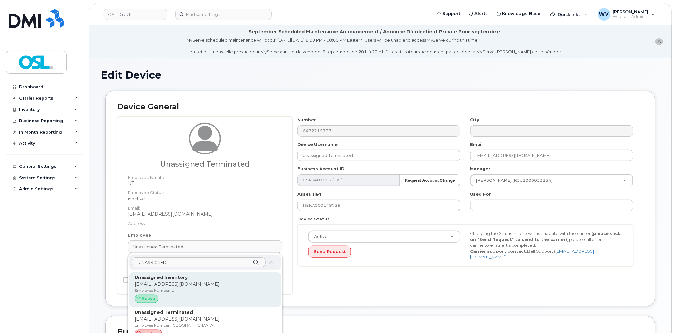
type input "UNASSIGNED"
click at [203, 278] on p "Unassigned Inventory" at bounding box center [205, 277] width 141 height 7
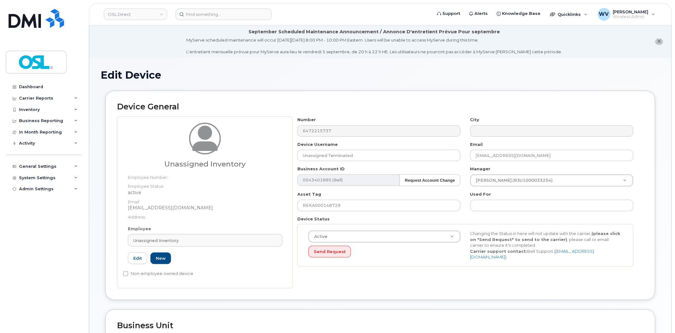
type input "UI"
type input "Unassigned Inventory"
type input "[EMAIL_ADDRESS][DOMAIN_NAME]"
type input "4724252"
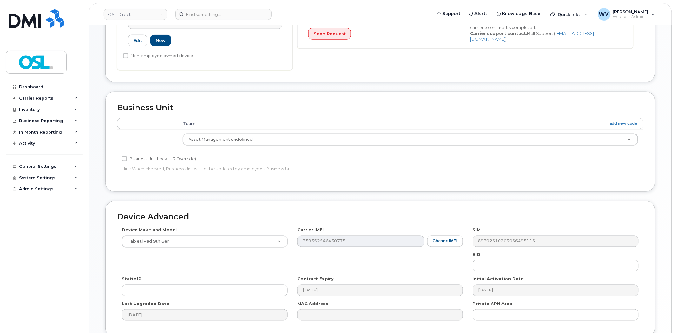
scroll to position [275, 0]
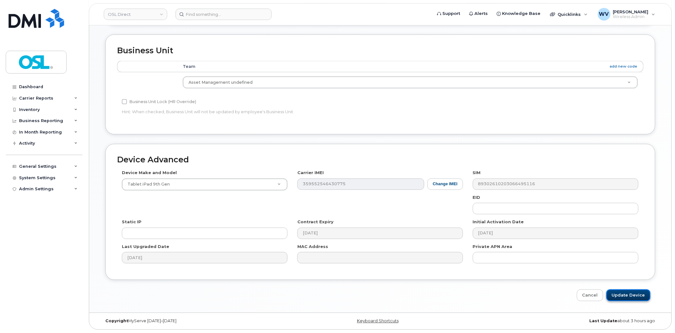
click at [619, 293] on input "Update Device" at bounding box center [628, 296] width 44 height 12
type input "Saving..."
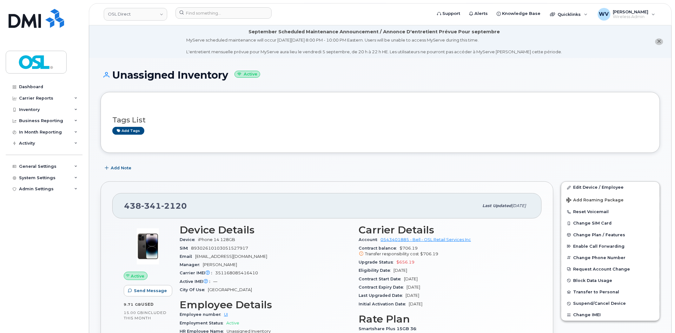
click at [134, 206] on span "[PHONE_NUMBER]" at bounding box center [155, 206] width 63 height 10
copy span "[PHONE_NUMBER]"
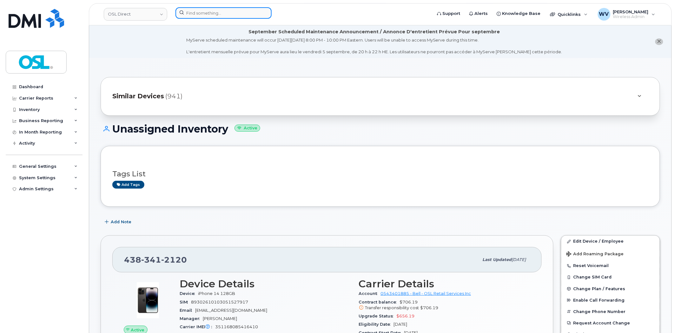
click at [232, 15] on input at bounding box center [223, 12] width 96 height 11
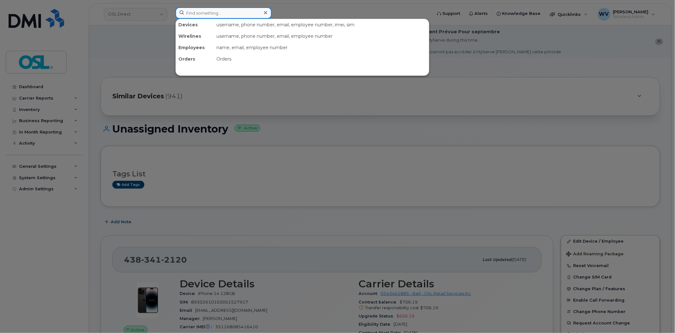
paste input "4165530120"
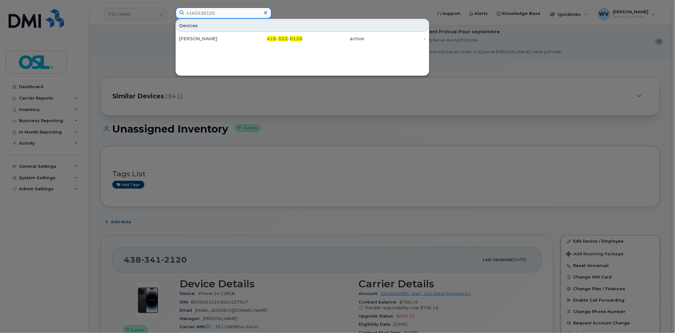
type input "4165530120"
click at [225, 37] on div "[PERSON_NAME]" at bounding box center [210, 39] width 62 height 6
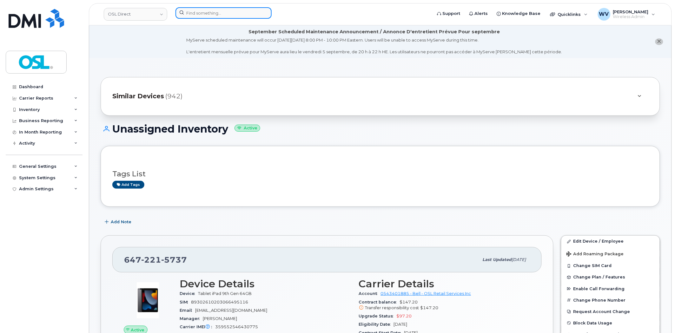
click at [214, 8] on input at bounding box center [223, 12] width 96 height 11
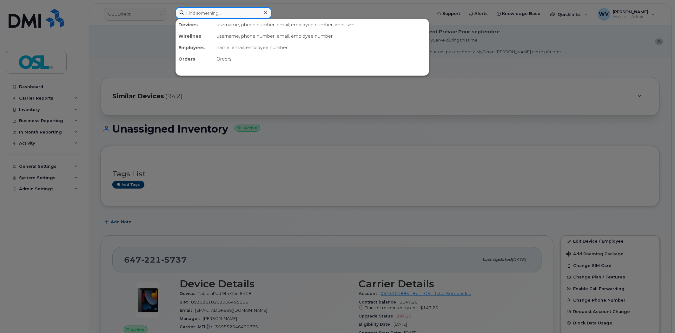
paste input "6475216714"
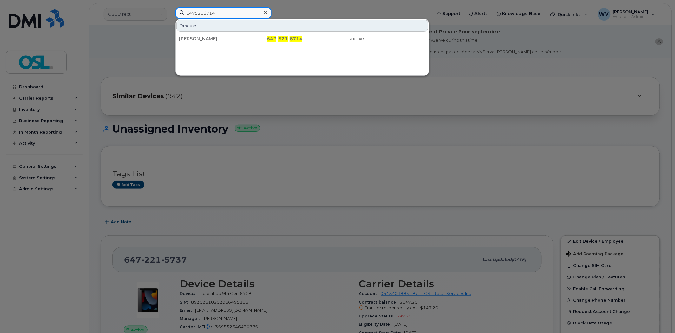
type input "6475216714"
drag, startPoint x: 214, startPoint y: 18, endPoint x: 287, endPoint y: 8, distance: 73.9
click at [218, 36] on div "[PERSON_NAME]" at bounding box center [210, 39] width 62 height 6
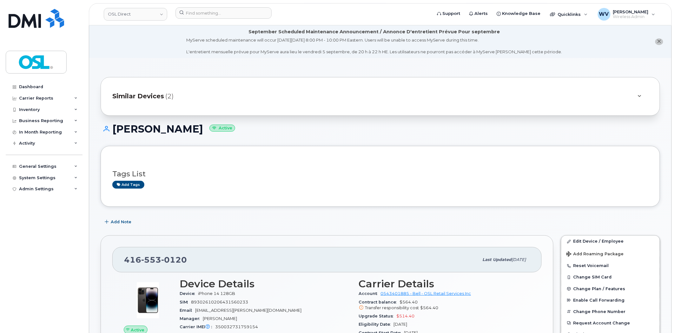
click at [171, 260] on span "0120" at bounding box center [174, 260] width 26 height 10
copy span "[PHONE_NUMBER]"
drag, startPoint x: 600, startPoint y: 240, endPoint x: 447, endPoint y: 22, distance: 266.9
click at [600, 240] on link "Edit Device / Employee" at bounding box center [610, 241] width 98 height 11
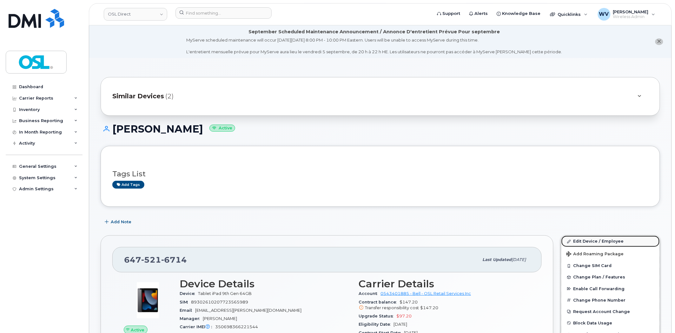
click at [603, 238] on link "Edit Device / Employee" at bounding box center [610, 241] width 98 height 11
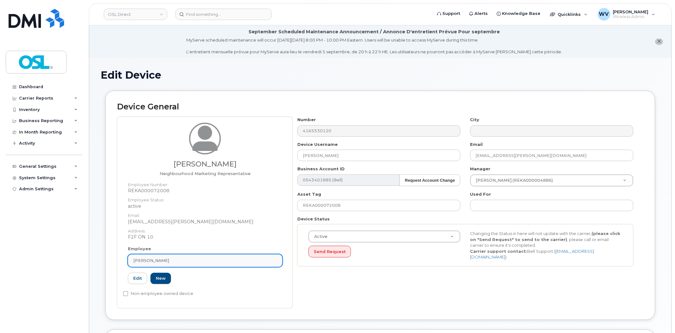
click at [166, 260] on div "[PERSON_NAME]" at bounding box center [205, 261] width 144 height 6
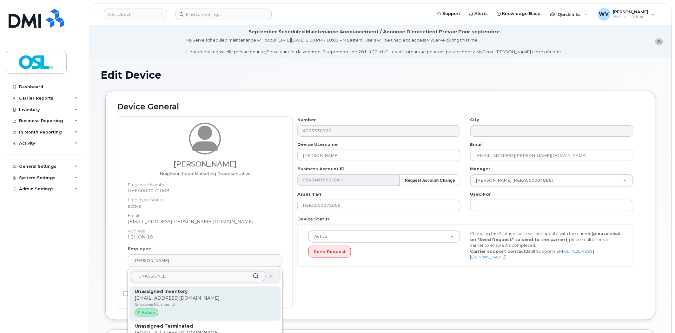
type input "UNASSIGNED"
click at [185, 294] on div "Unassigned Inventory [EMAIL_ADDRESS][DOMAIN_NAME] Employee Number: UI Active" at bounding box center [205, 303] width 141 height 31
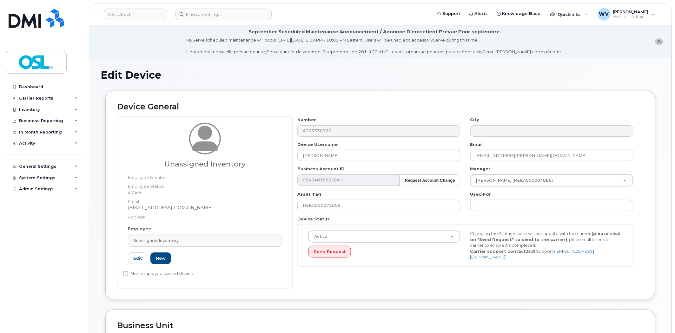
type input "UI"
type input "Unassigned Inventory"
type input "[EMAIL_ADDRESS][DOMAIN_NAME]"
type input "4724252"
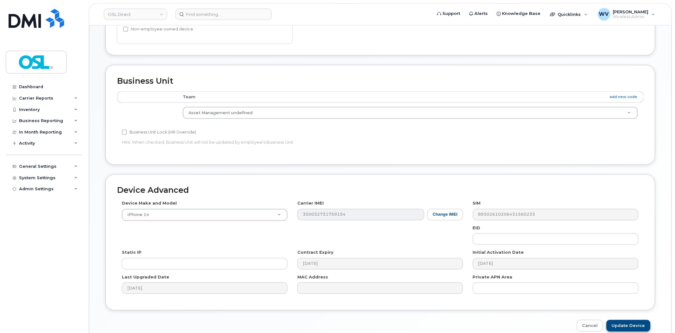
scroll to position [275, 0]
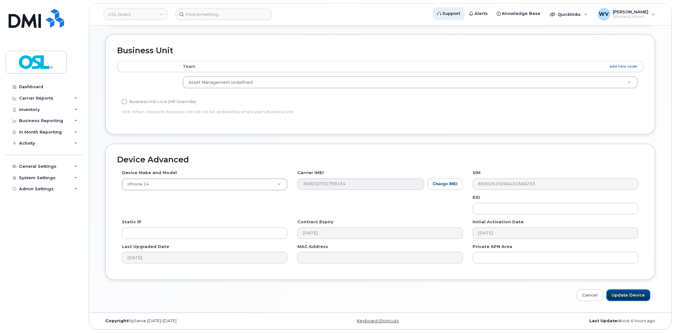
click at [622, 299] on input "Update Device" at bounding box center [628, 296] width 44 height 12
type input "Saving..."
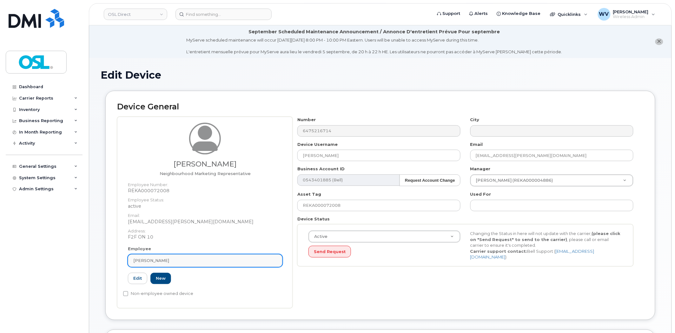
click at [180, 256] on link "[PERSON_NAME]" at bounding box center [205, 260] width 155 height 13
paste input "UNASSIGNED"
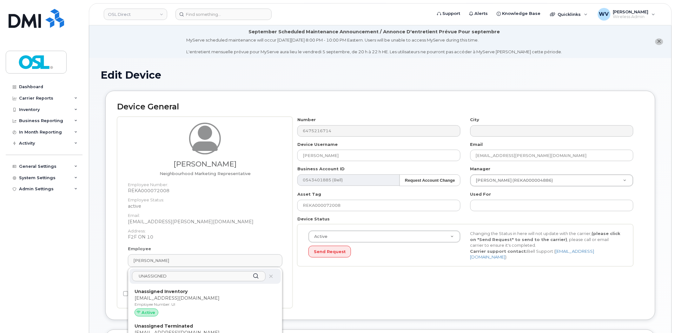
type input "UNASSIGNED"
click at [182, 288] on p "Unassigned Inventory" at bounding box center [205, 291] width 141 height 7
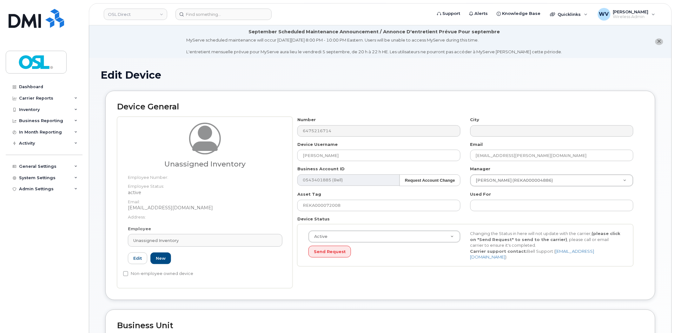
type input "UI"
type input "Unassigned Inventory"
type input "[EMAIL_ADDRESS][DOMAIN_NAME]"
type input "4724252"
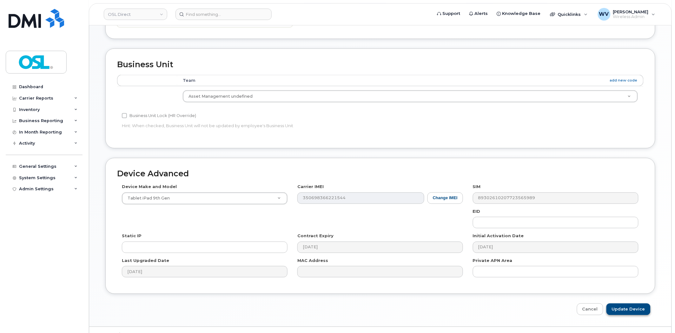
scroll to position [275, 0]
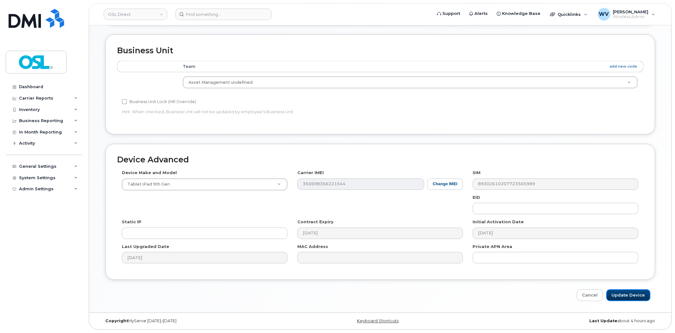
drag, startPoint x: 620, startPoint y: 293, endPoint x: 504, endPoint y: 107, distance: 219.2
click at [620, 293] on input "Update Device" at bounding box center [628, 296] width 44 height 12
type input "Saving..."
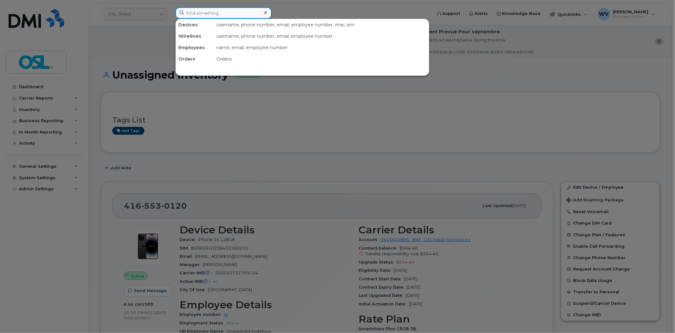
click at [201, 17] on input at bounding box center [223, 12] width 96 height 11
paste input "4165765659"
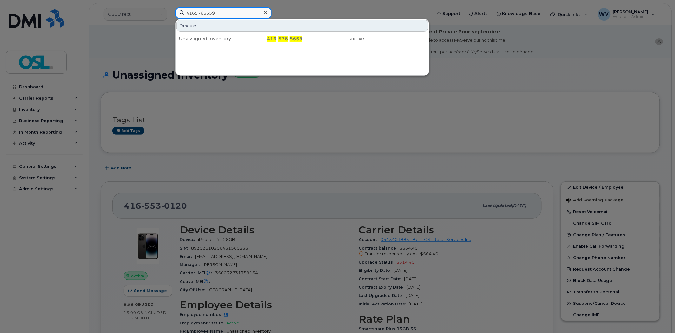
type input "4165765659"
drag, startPoint x: 209, startPoint y: 39, endPoint x: 347, endPoint y: 2, distance: 143.7
click at [210, 42] on div "Unassigned Inventory" at bounding box center [210, 39] width 62 height 6
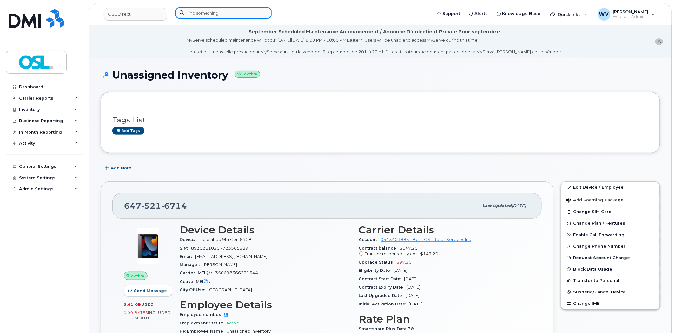
click at [243, 10] on input at bounding box center [223, 12] width 96 height 11
paste input "4166972983"
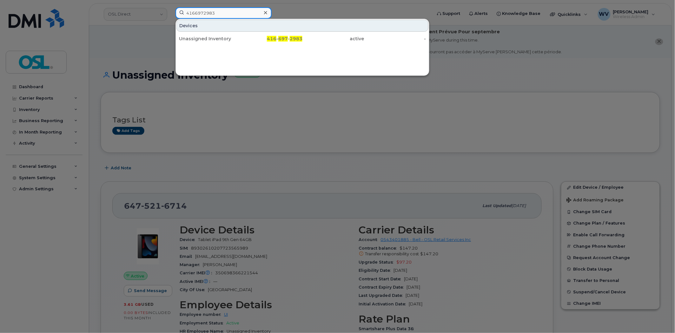
type input "4166972983"
drag, startPoint x: 226, startPoint y: 36, endPoint x: 303, endPoint y: 13, distance: 79.8
click at [221, 38] on div "Unassigned Inventory" at bounding box center [210, 39] width 62 height 6
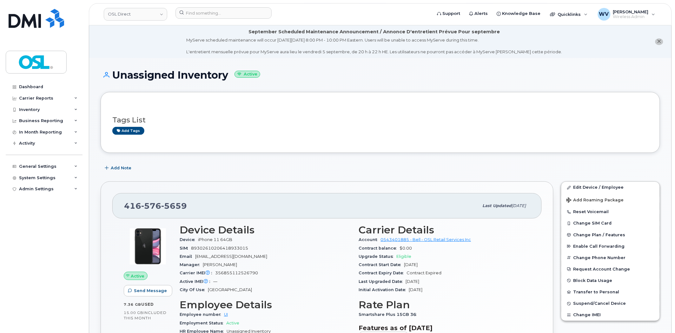
click at [180, 204] on span "5659" at bounding box center [174, 206] width 26 height 10
copy span "416 576 5659"
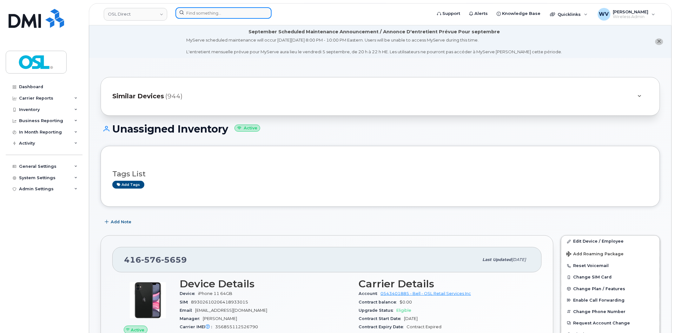
click at [245, 13] on input at bounding box center [223, 12] width 96 height 11
paste input "2895475864"
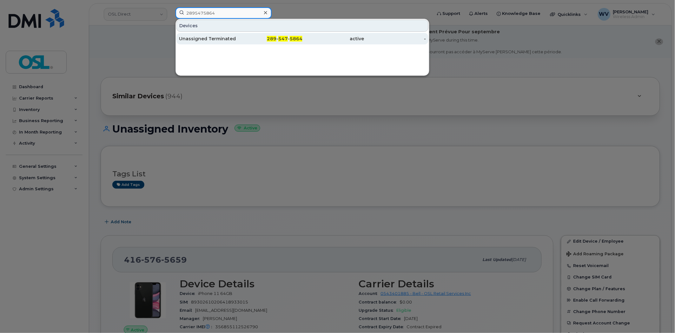
type input "2895475864"
click at [224, 37] on div "Unassigned Terminated" at bounding box center [210, 39] width 62 height 6
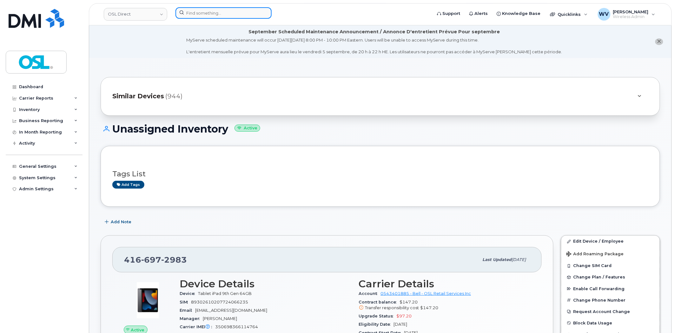
click at [224, 13] on input at bounding box center [223, 12] width 96 height 11
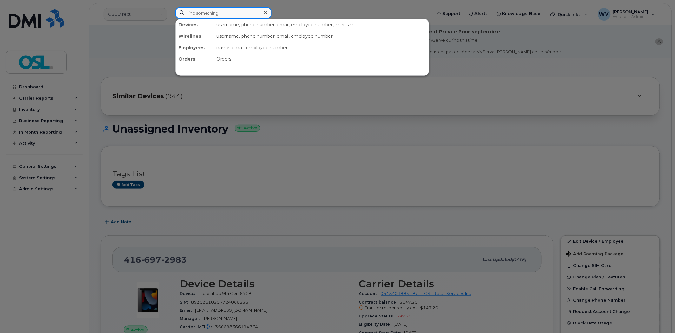
paste input "7053514221"
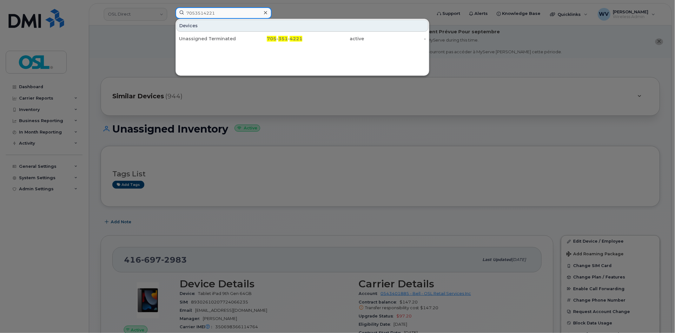
type input "7053514221"
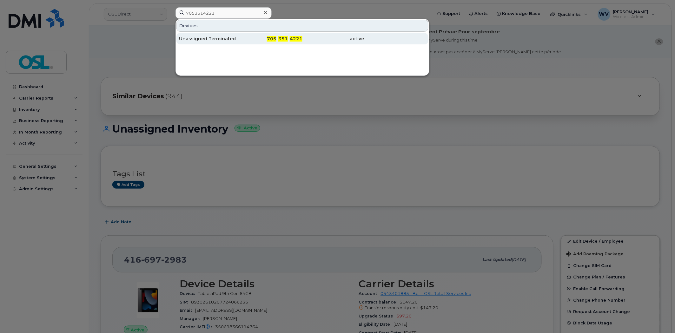
click at [241, 34] on div "Unassigned Terminated" at bounding box center [272, 38] width 62 height 11
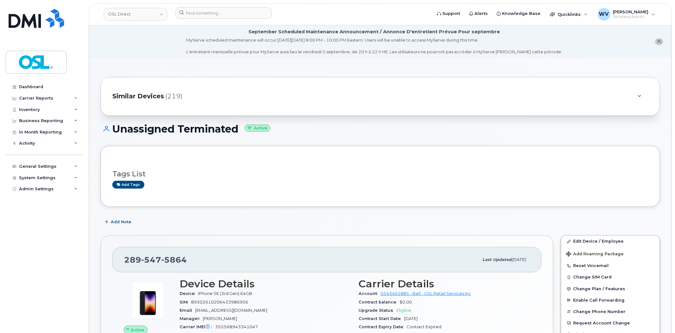
click at [135, 265] on div "289 547 5864" at bounding box center [301, 259] width 355 height 13
copy span "289 547 5864"
click at [598, 240] on link "Edit Device / Employee" at bounding box center [610, 241] width 98 height 11
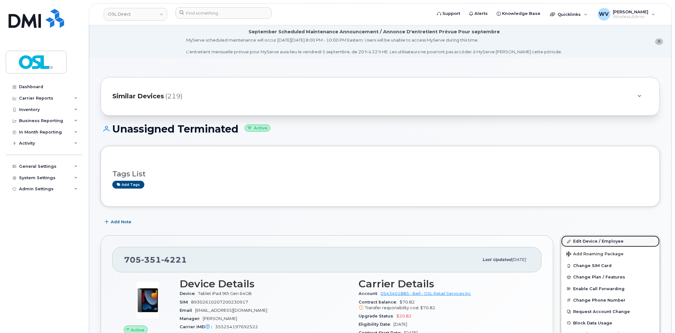
click at [572, 239] on link "Edit Device / Employee" at bounding box center [610, 241] width 98 height 11
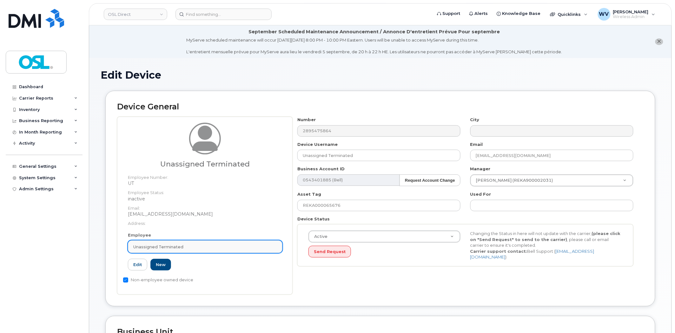
click at [229, 248] on div "Unassigned Terminated" at bounding box center [205, 247] width 144 height 6
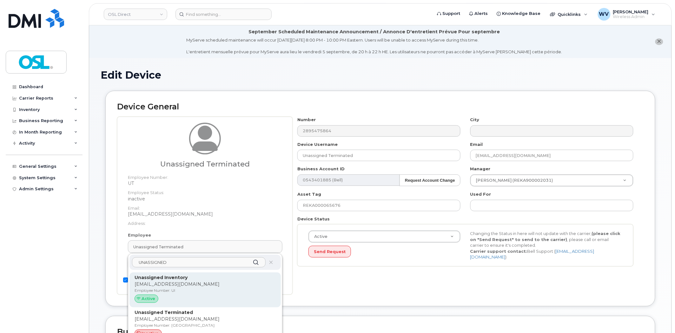
type input "UNASSIGNED"
click at [219, 276] on p "Unassigned Inventory" at bounding box center [205, 277] width 141 height 7
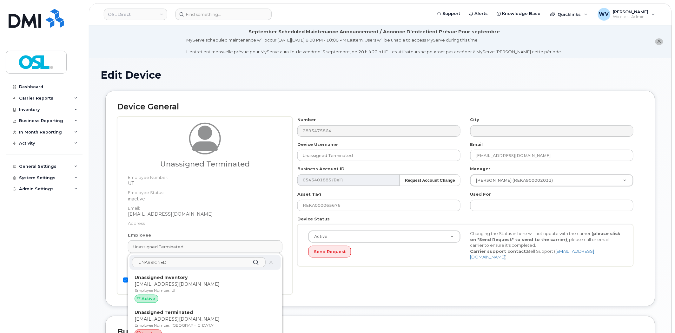
type input "UI"
type input "Unassigned Inventory"
type input "[EMAIL_ADDRESS][DOMAIN_NAME]"
type input "4724252"
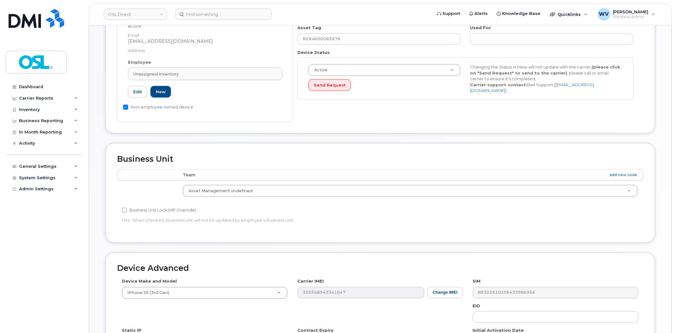
scroll to position [275, 0]
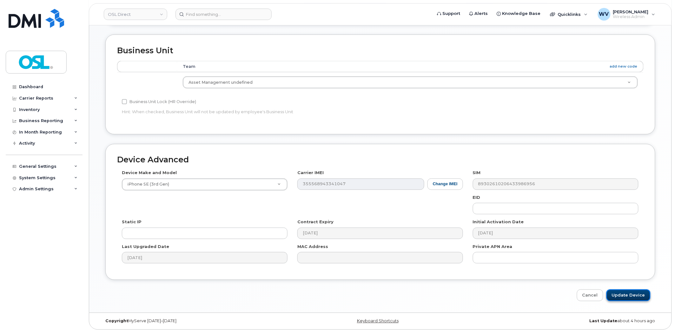
click at [631, 295] on input "Update Device" at bounding box center [628, 296] width 44 height 12
type input "Saving..."
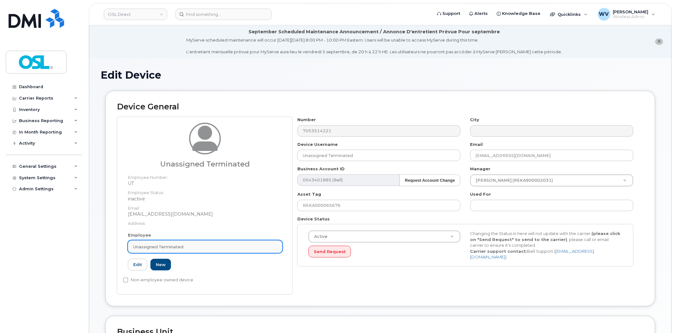
click at [221, 245] on div "Unassigned Terminated" at bounding box center [205, 247] width 144 height 6
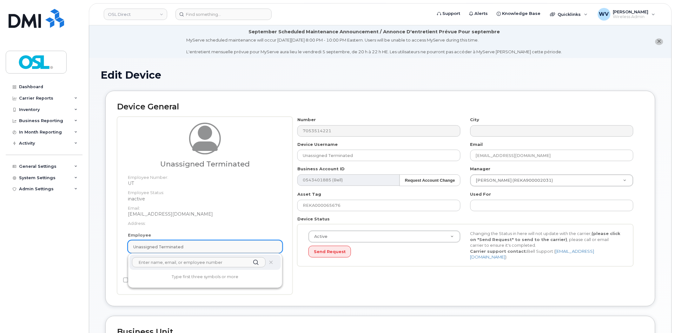
paste input "UNASSIGNED"
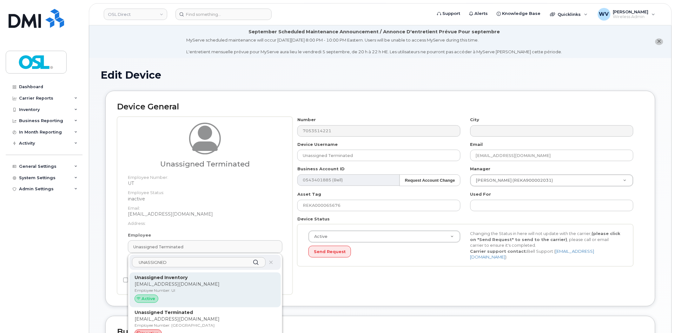
type input "UNASSIGNED"
click at [210, 278] on p "Unassigned Inventory" at bounding box center [205, 277] width 141 height 7
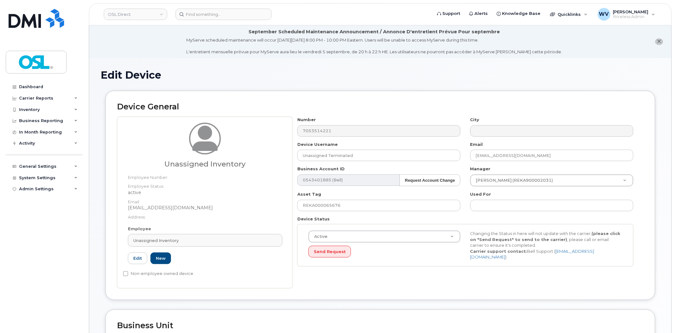
type input "UI"
type input "Unassigned Inventory"
type input "[EMAIL_ADDRESS][DOMAIN_NAME]"
type input "4724252"
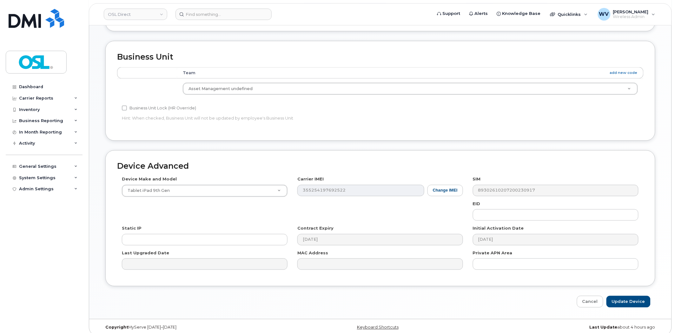
scroll to position [275, 0]
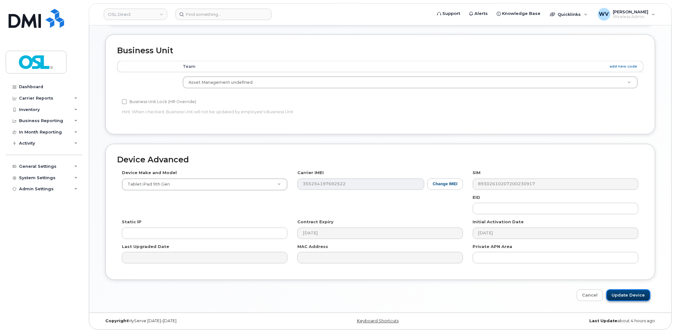
click at [629, 294] on input "Update Device" at bounding box center [628, 296] width 44 height 12
type input "Saving..."
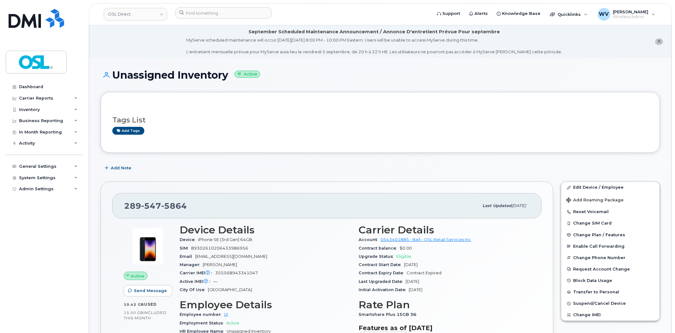
click at [166, 200] on div "289 547 5864" at bounding box center [301, 205] width 355 height 13
copy span "289 547 5864"
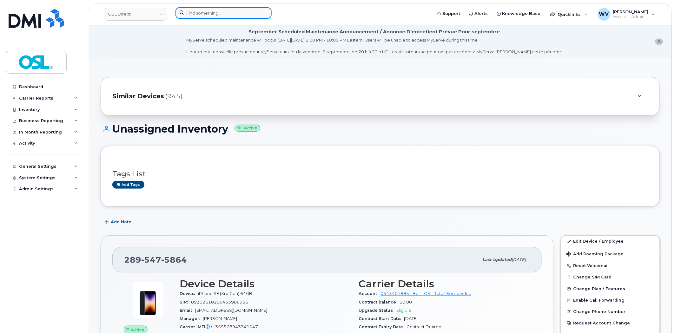
click at [220, 15] on input at bounding box center [223, 12] width 96 height 11
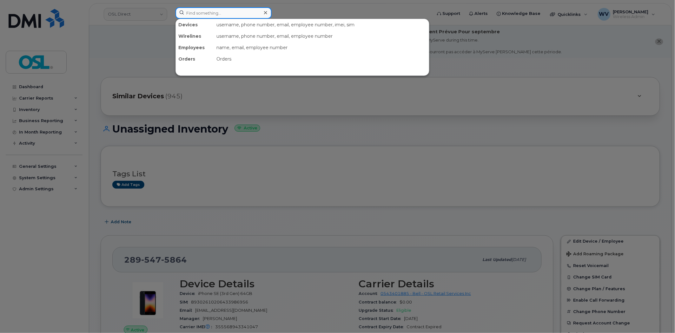
paste input "9053272012"
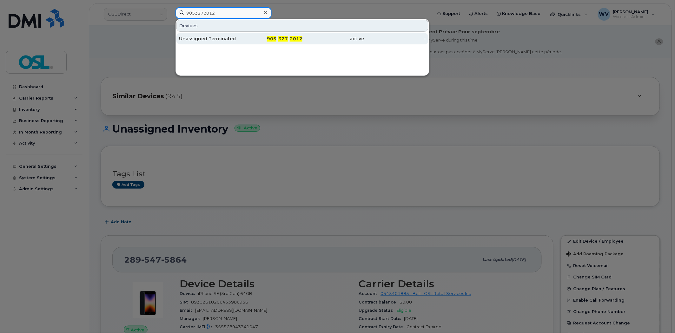
type input "9053272012"
click at [220, 36] on div "Unassigned Terminated" at bounding box center [210, 39] width 62 height 6
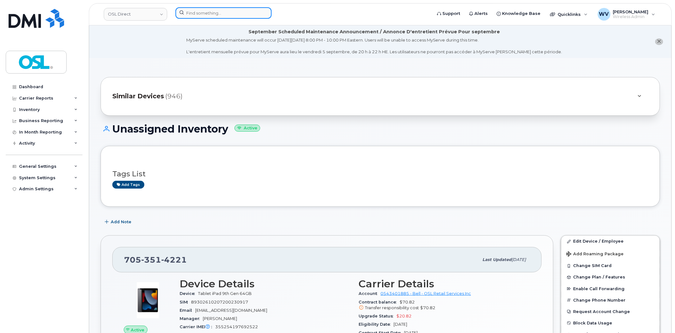
click at [234, 13] on input at bounding box center [223, 12] width 96 height 11
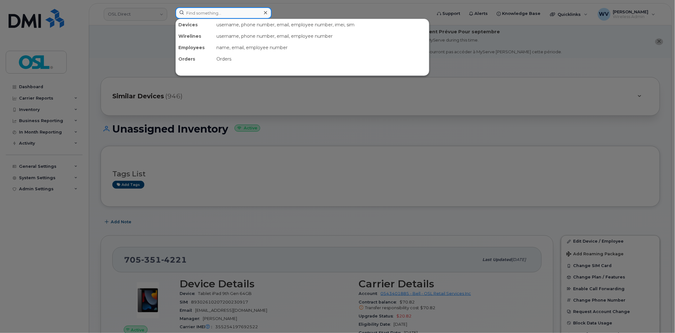
paste input "4169986571"
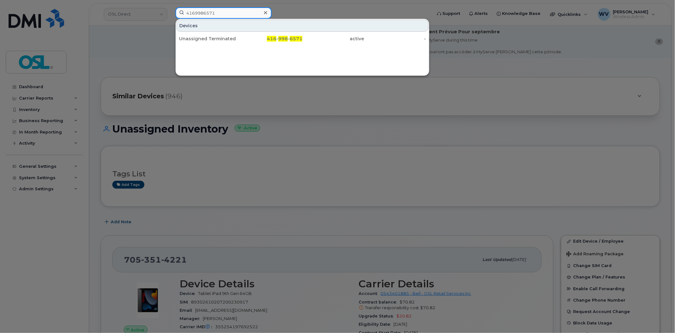
type input "4169986571"
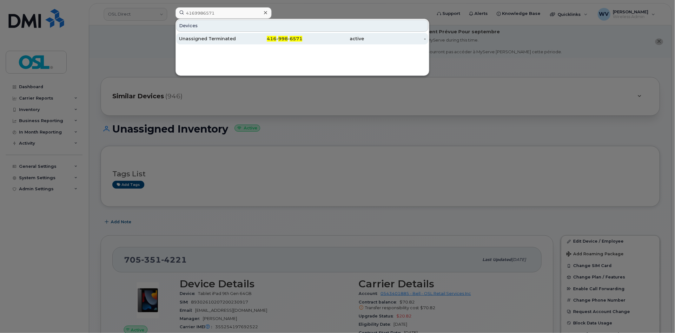
click at [241, 35] on div "Unassigned Terminated" at bounding box center [272, 38] width 62 height 11
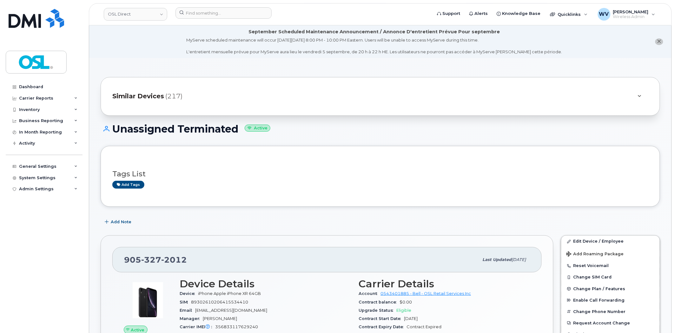
click at [161, 255] on span "327" at bounding box center [174, 260] width 26 height 10
copy span "905 327 2012"
click at [578, 242] on link "Edit Device / Employee" at bounding box center [610, 241] width 98 height 11
drag, startPoint x: 598, startPoint y: 242, endPoint x: 432, endPoint y: 10, distance: 285.8
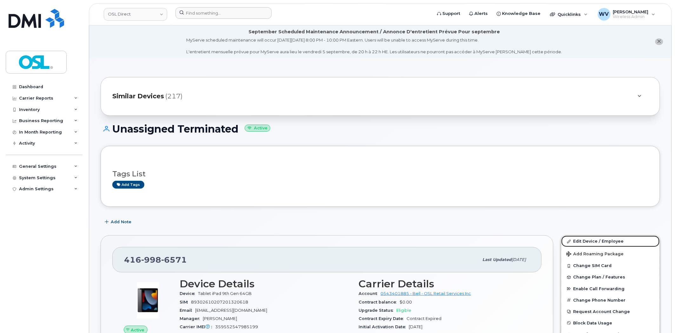
click at [598, 242] on link "Edit Device / Employee" at bounding box center [610, 241] width 98 height 11
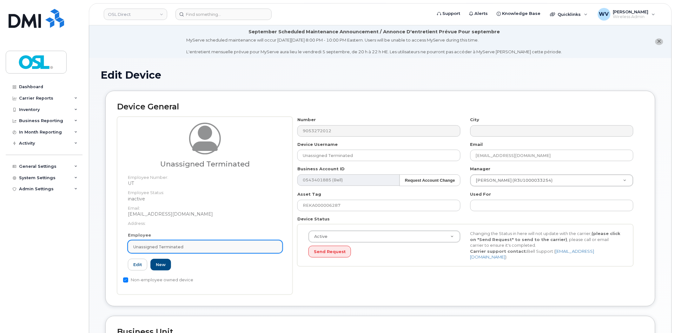
click at [221, 243] on link "Unassigned Terminated" at bounding box center [205, 246] width 155 height 13
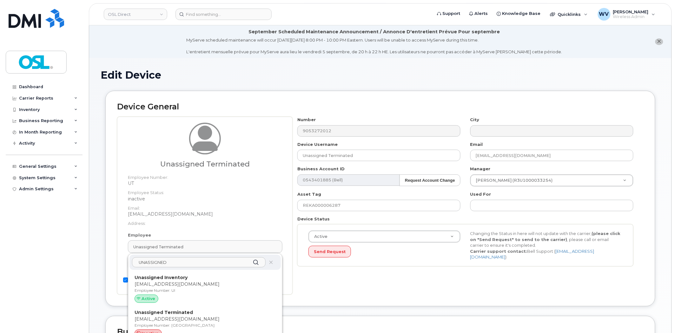
type input "UNASSIGNED"
click at [225, 271] on div "UNASSIGNED Unassigned Inventory [EMAIL_ADDRESS][DOMAIN_NAME] Employee Number: U…" at bounding box center [205, 298] width 154 height 91
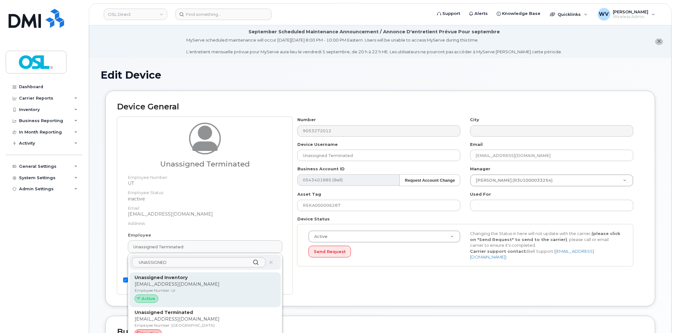
click at [221, 278] on p "Unassigned Inventory" at bounding box center [205, 277] width 141 height 7
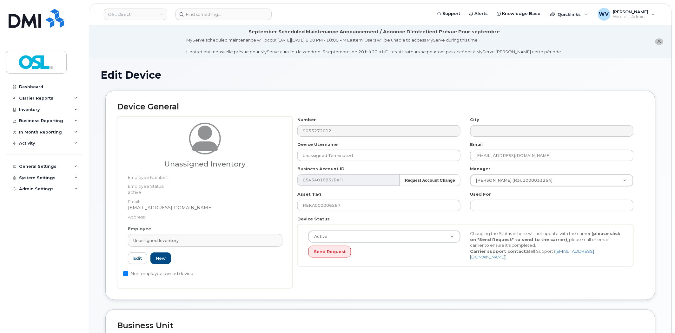
type input "UI"
type input "Unassigned Inventory"
type input "[EMAIL_ADDRESS][DOMAIN_NAME]"
type input "4724252"
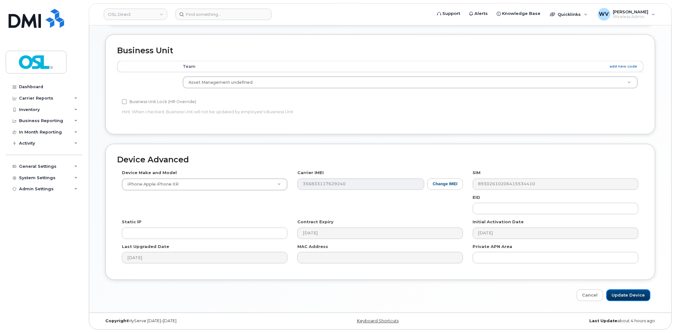
drag, startPoint x: 621, startPoint y: 293, endPoint x: 592, endPoint y: 248, distance: 52.5
click at [622, 293] on input "Update Device" at bounding box center [628, 296] width 44 height 12
type input "Saving..."
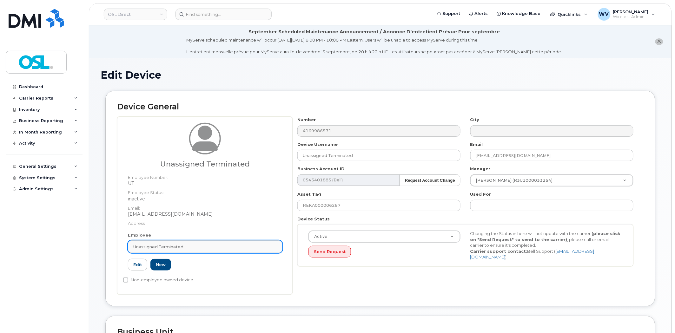
click at [209, 248] on div "Unassigned Terminated" at bounding box center [205, 247] width 144 height 6
paste input "UNASSIGNED"
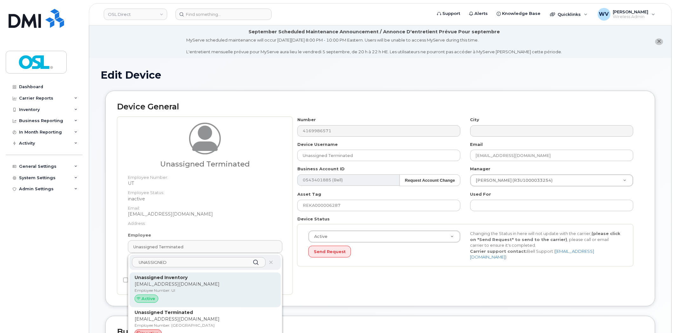
type input "UNASSIGNED"
click at [212, 276] on p "Unassigned Inventory" at bounding box center [205, 277] width 141 height 7
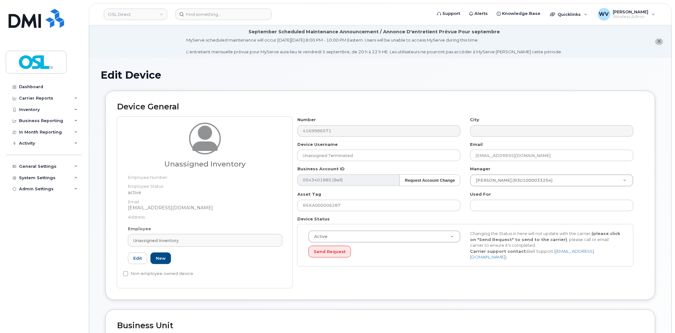
type input "UI"
type input "Unassigned Inventory"
type input "[EMAIL_ADDRESS][DOMAIN_NAME]"
type input "4724252"
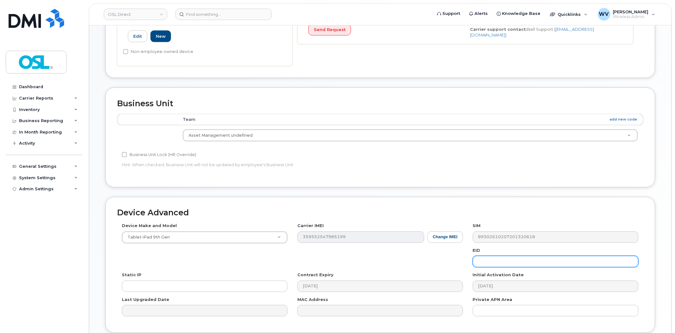
scroll to position [275, 0]
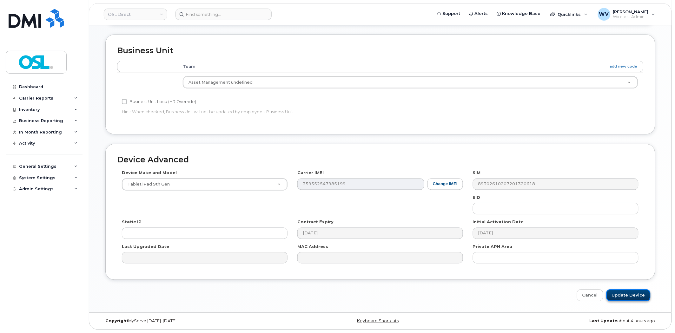
click at [621, 290] on input "Update Device" at bounding box center [628, 296] width 44 height 12
type input "Saving..."
